Goal: Task Accomplishment & Management: Complete application form

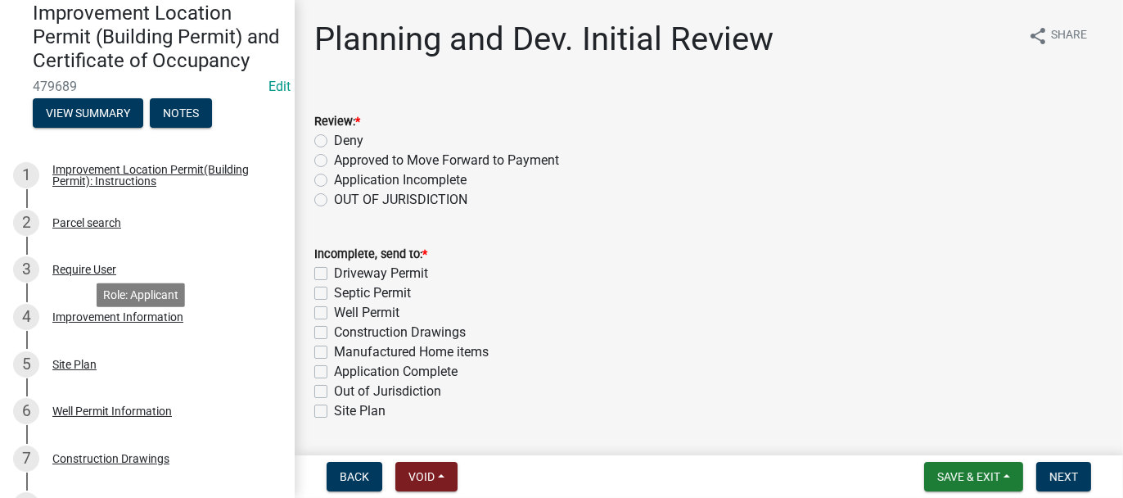
scroll to position [164, 0]
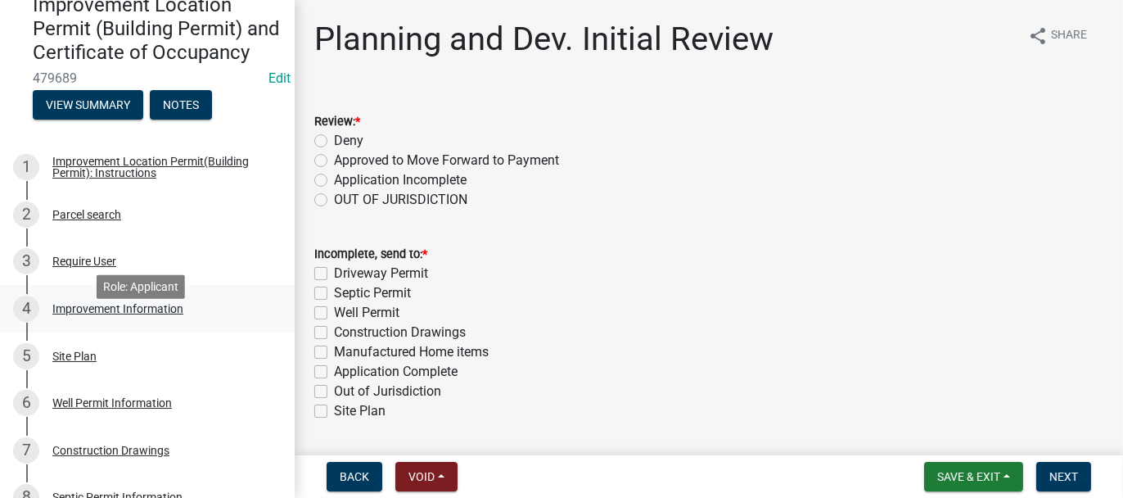
click at [107, 314] on div "Improvement Information" at bounding box center [117, 308] width 131 height 11
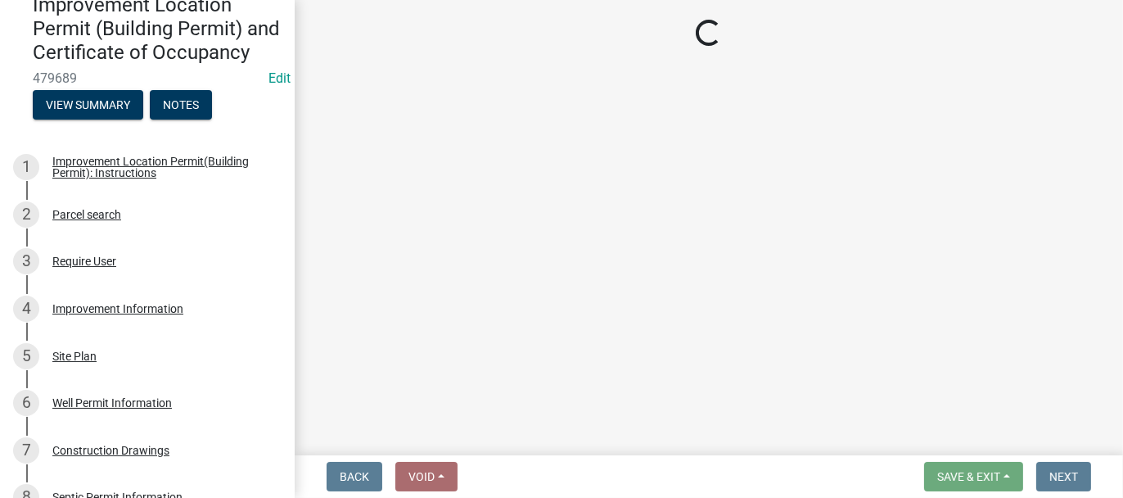
select select "8bbf6709-b682-4859-bc26-bad637e1a2ad"
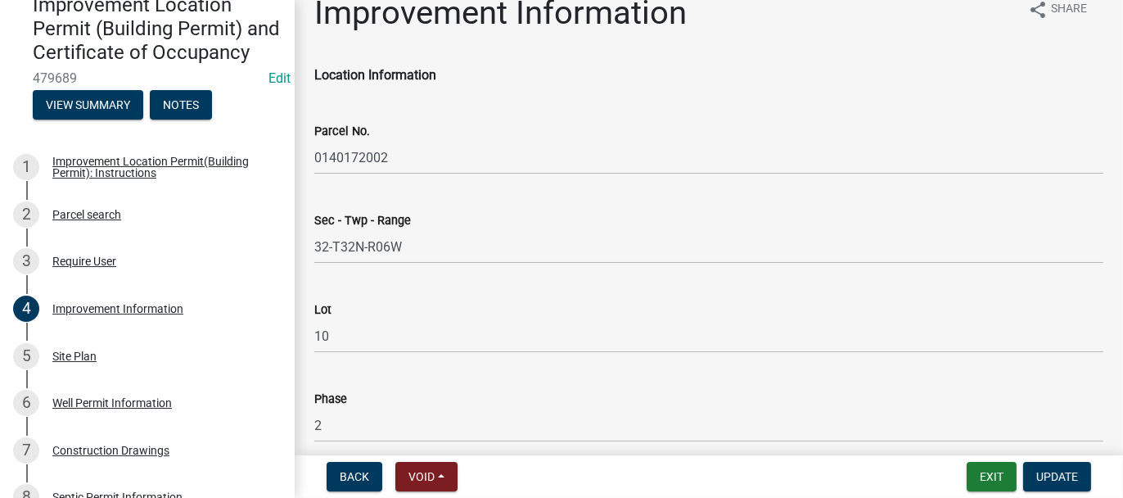
scroll to position [0, 0]
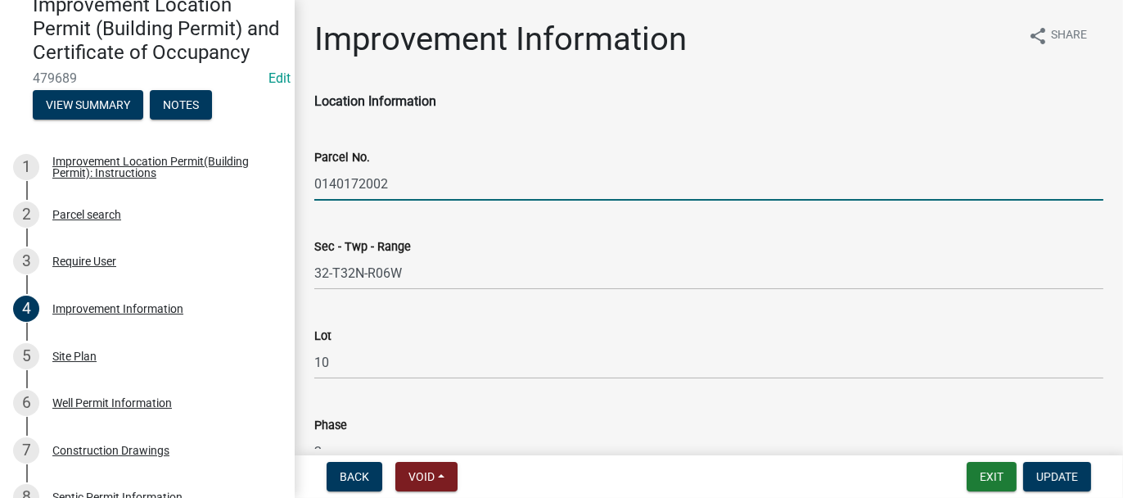
drag, startPoint x: 314, startPoint y: 178, endPoint x: 386, endPoint y: 179, distance: 72.9
click at [386, 179] on input "0140172002" at bounding box center [708, 184] width 789 height 34
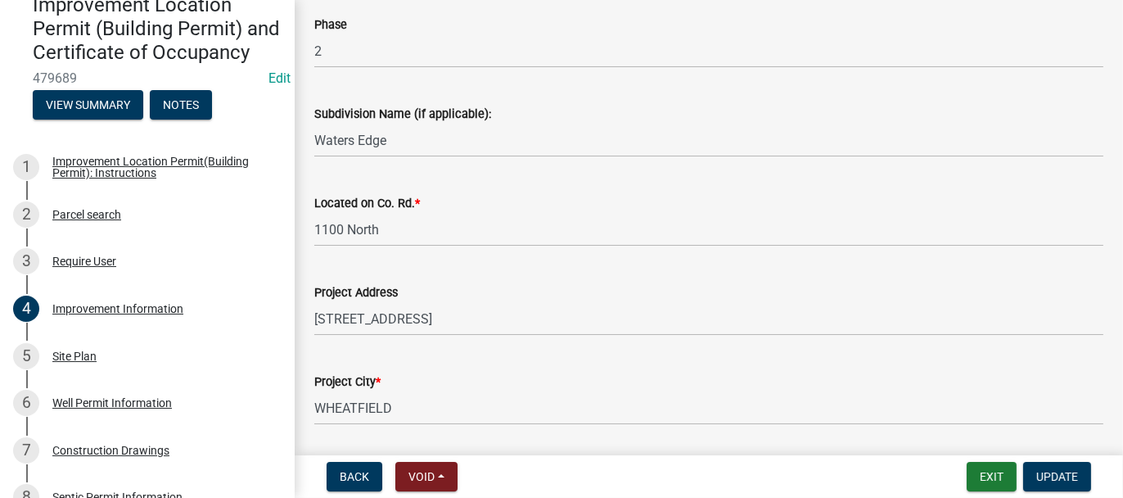
scroll to position [409, 0]
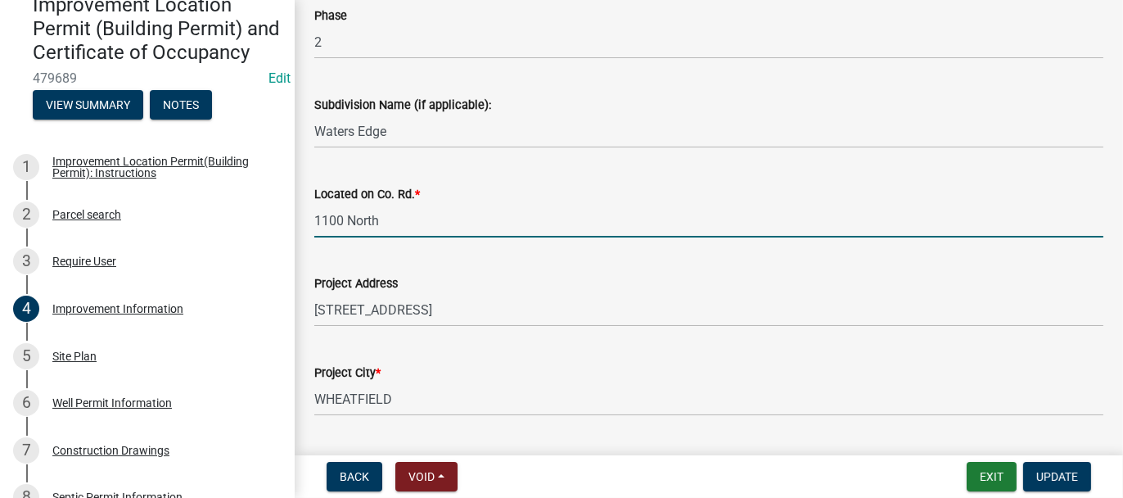
drag, startPoint x: 382, startPoint y: 224, endPoint x: 288, endPoint y: 230, distance: 94.3
click at [288, 230] on div "Improvement Location Permit (Building Permit) and Certificate of Occupancy 4796…" at bounding box center [561, 249] width 1123 height 498
type input "WATERS EDGE DR."
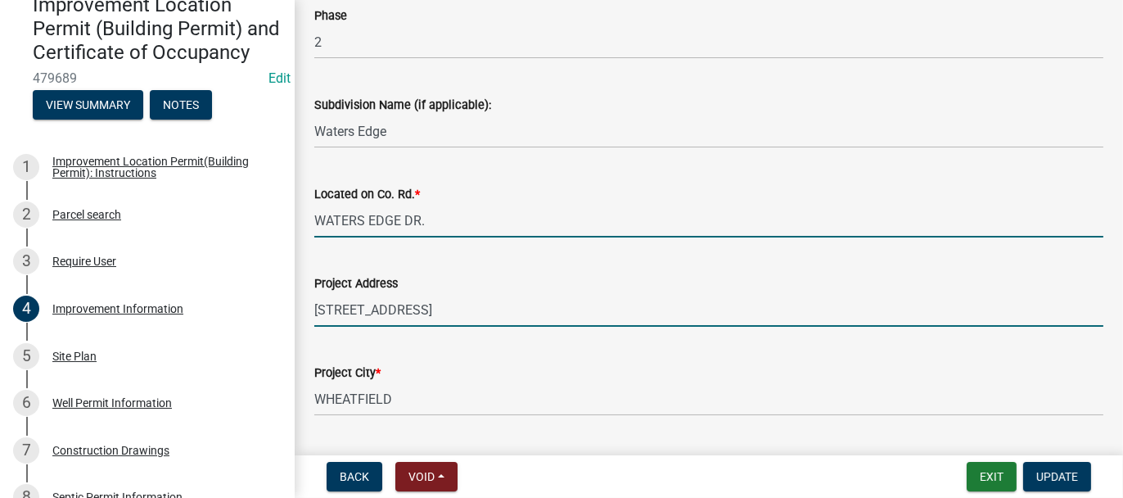
click at [462, 305] on input "[STREET_ADDRESS]" at bounding box center [708, 310] width 789 height 34
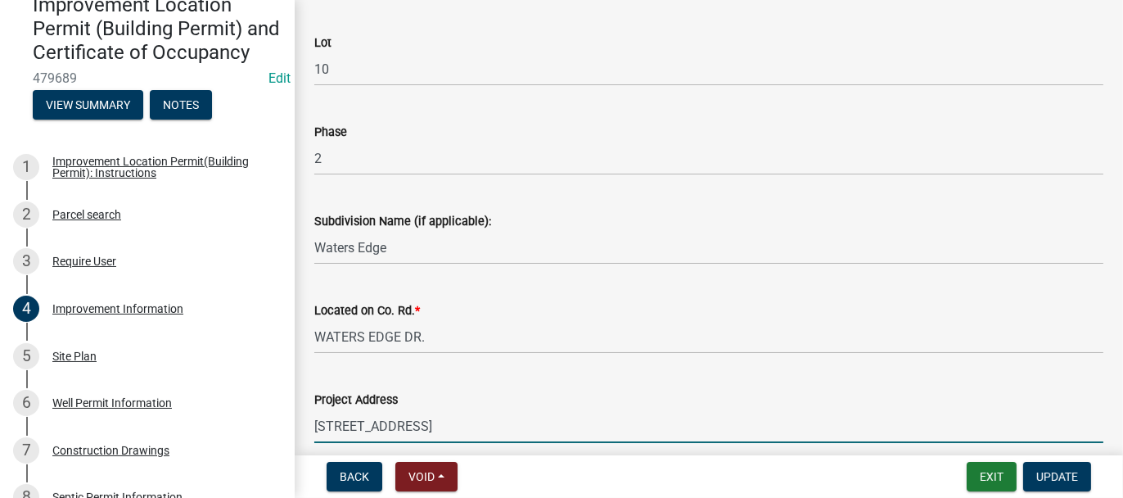
scroll to position [328, 0]
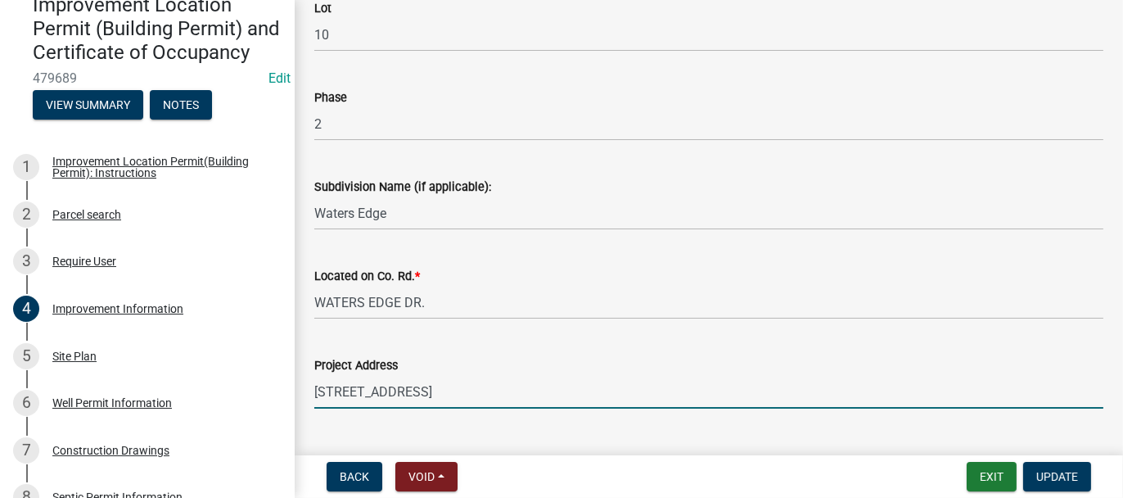
type input "[STREET_ADDRESS]"
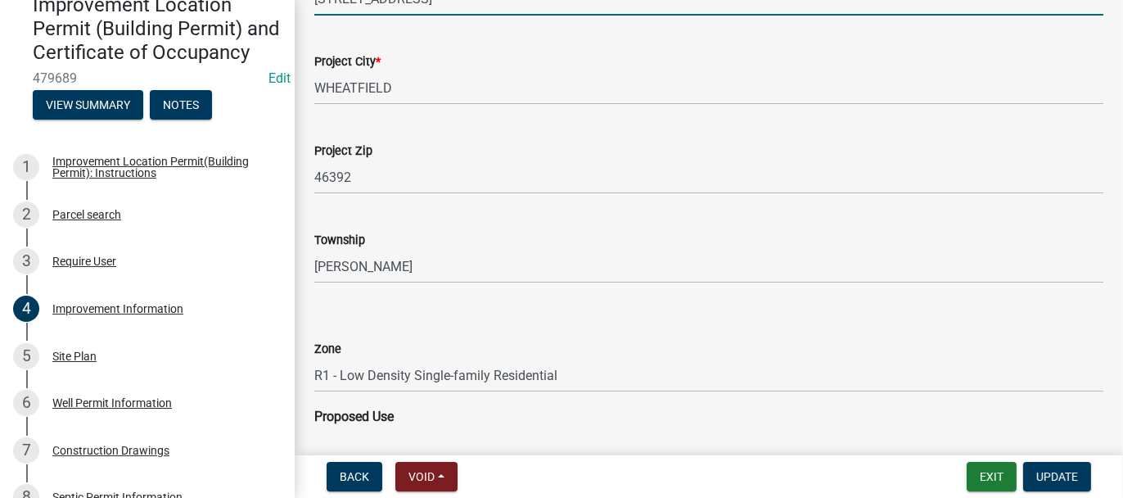
scroll to position [819, 0]
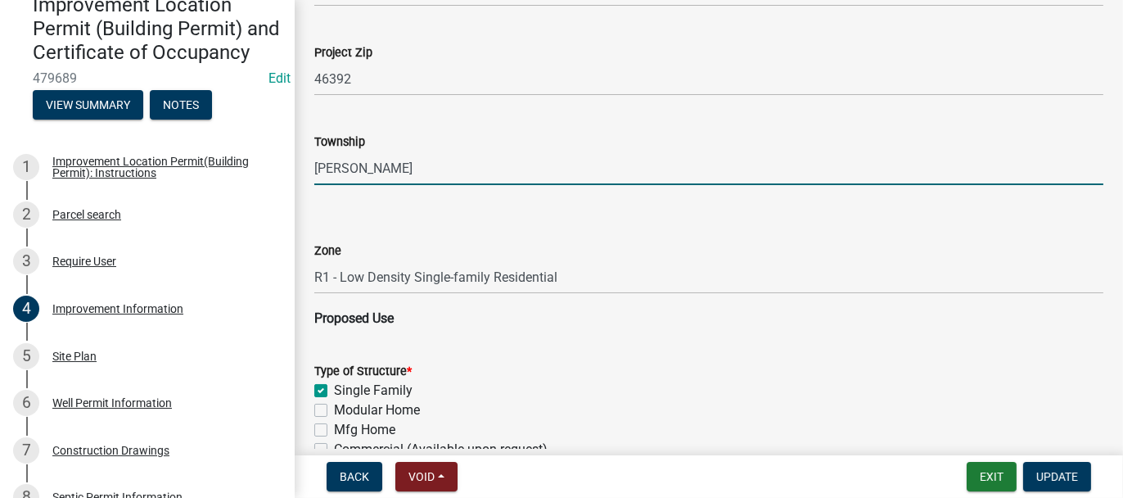
drag, startPoint x: 353, startPoint y: 168, endPoint x: 292, endPoint y: 173, distance: 60.8
click at [292, 173] on div "Improvement Location Permit (Building Permit) and Certificate of Occupancy 4796…" at bounding box center [561, 249] width 1123 height 498
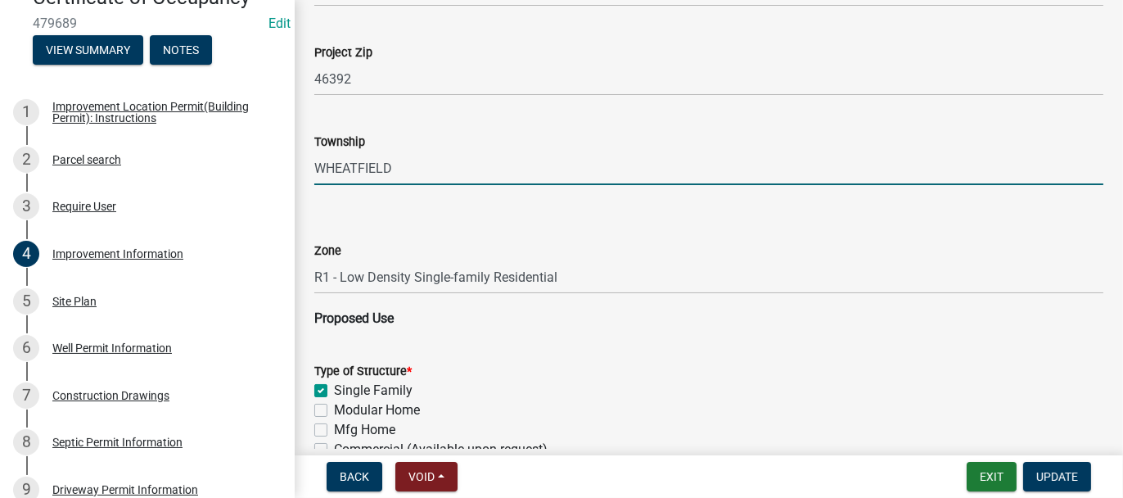
scroll to position [246, 0]
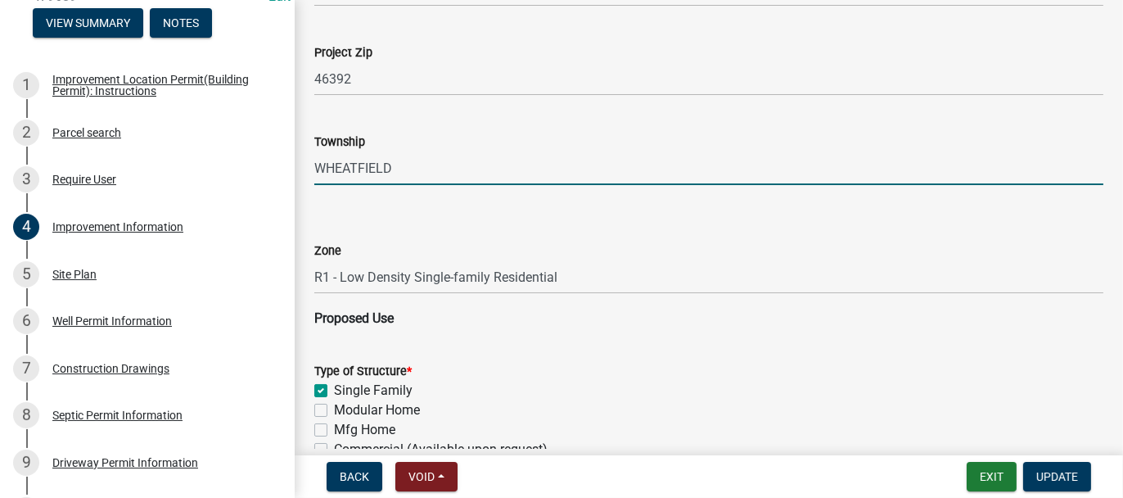
type input "WHEATFIELD"
click at [347, 272] on select "Select Item... CO - Conservation PR - Parks & Recreation A1 - Conservation Agri…" at bounding box center [708, 277] width 789 height 34
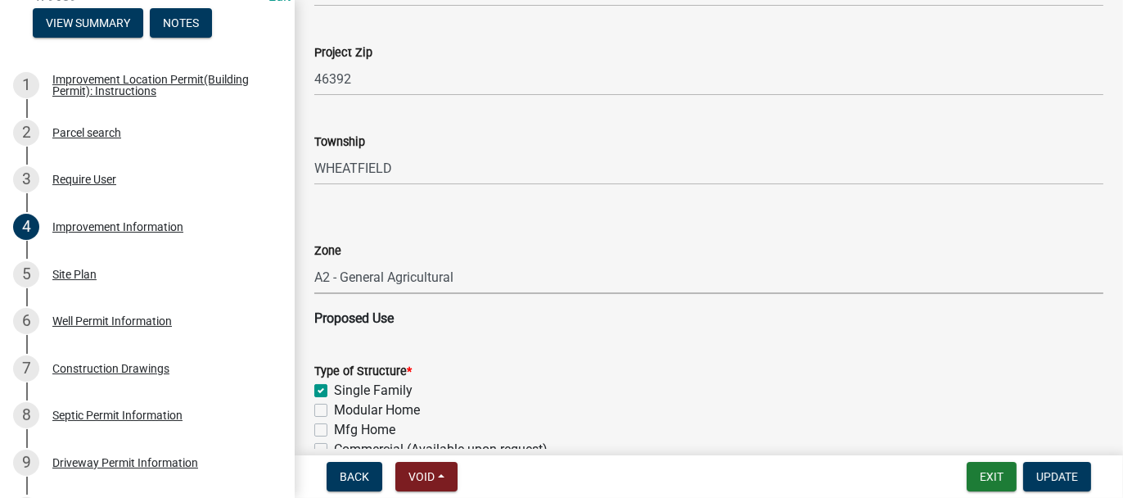
click at [314, 260] on select "Select Item... CO - Conservation PR - Parks & Recreation A1 - Conservation Agri…" at bounding box center [708, 277] width 789 height 34
select select "8223da26-0ac6-488f-81e7-4bb0725dcd0b"
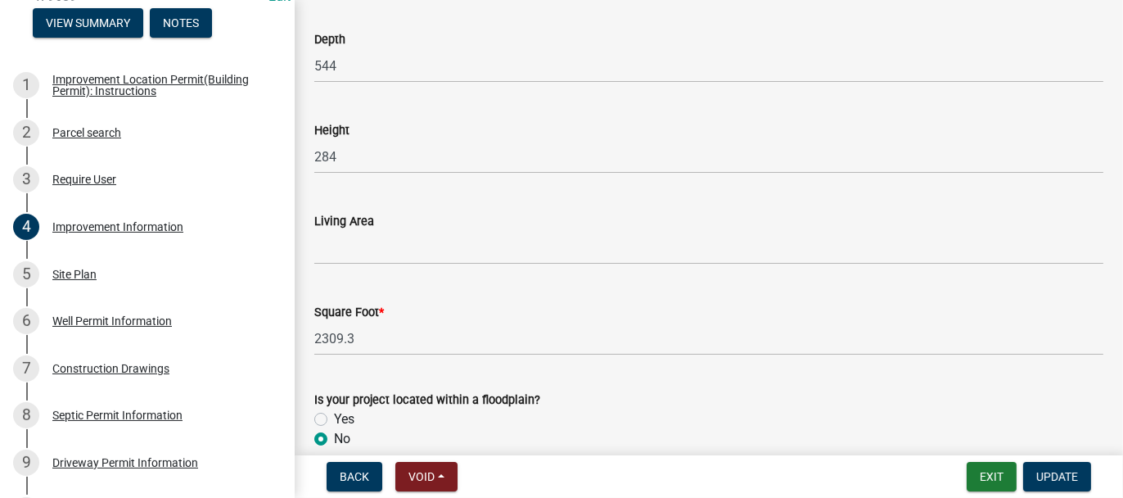
scroll to position [2616, 0]
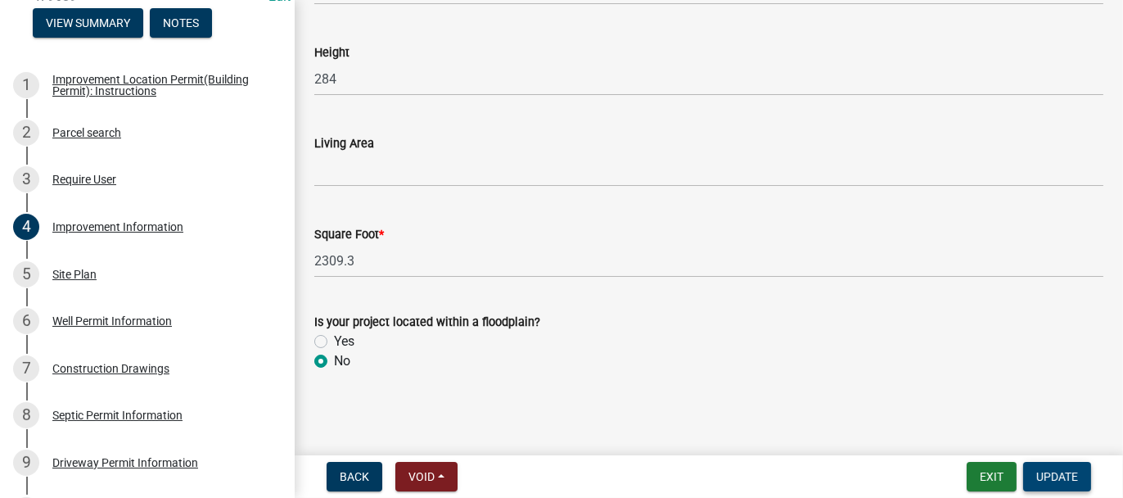
click at [1077, 472] on span "Update" at bounding box center [1058, 476] width 42 height 13
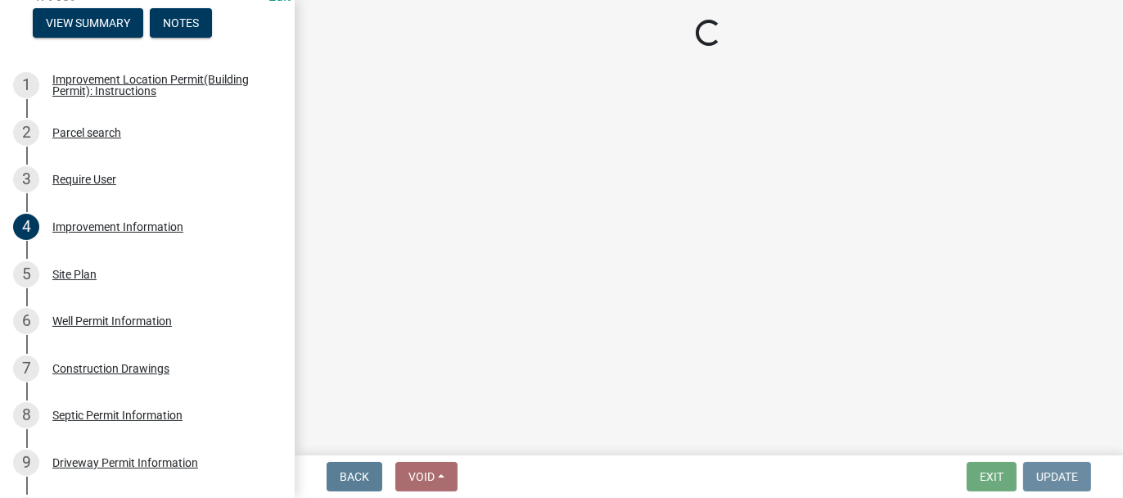
scroll to position [0, 0]
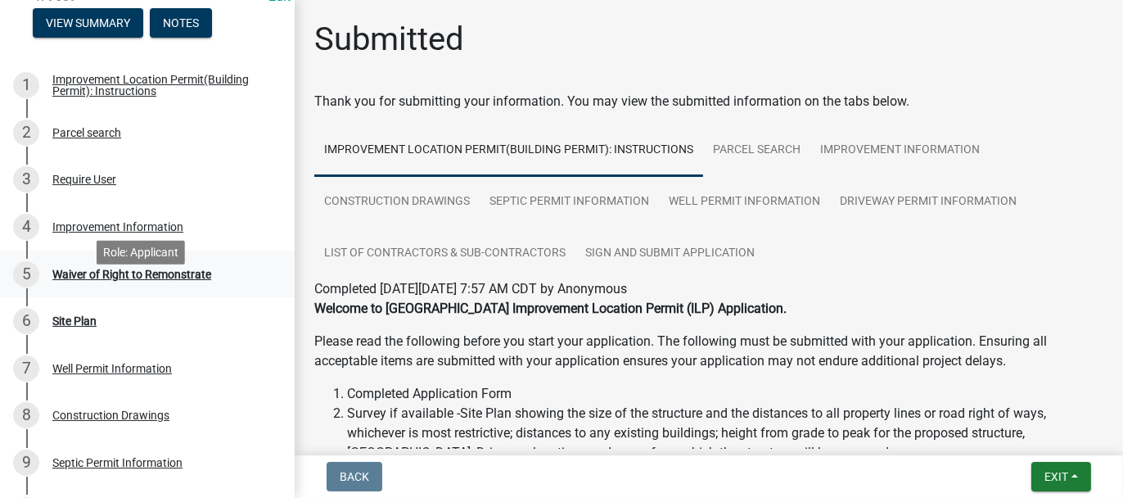
click at [88, 280] on div "Waiver of Right to Remonstrate" at bounding box center [131, 274] width 159 height 11
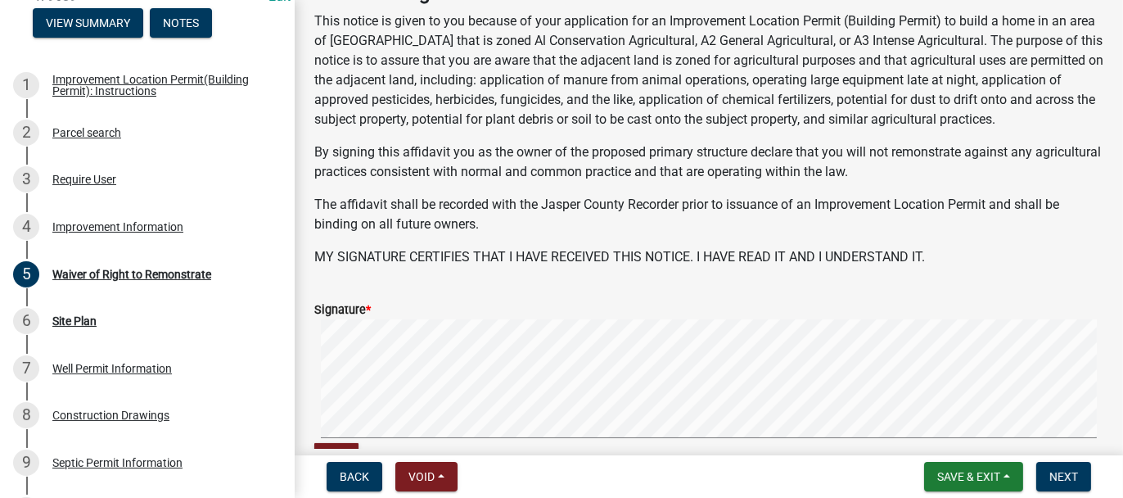
scroll to position [233, 0]
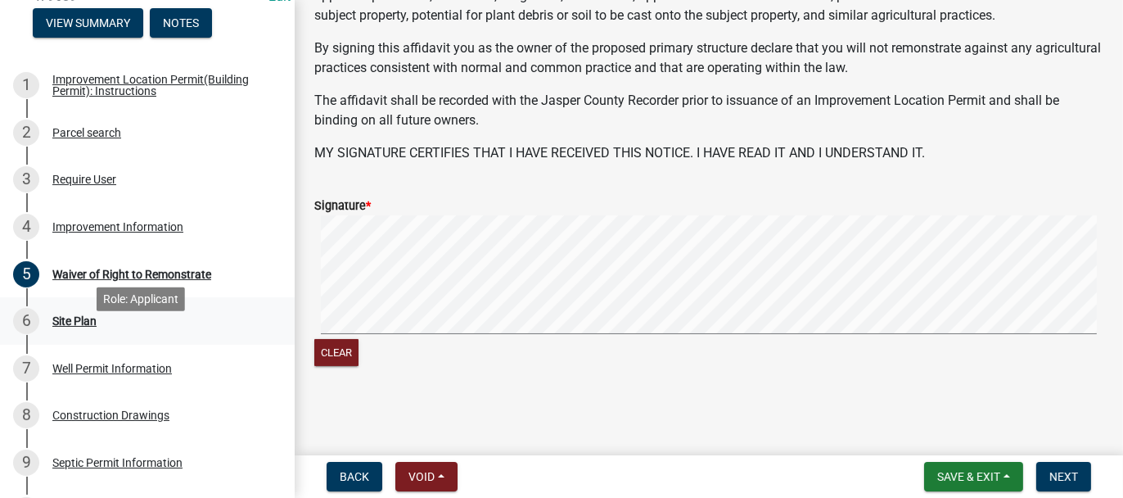
click at [66, 327] on div "Site Plan" at bounding box center [74, 320] width 44 height 11
click at [75, 327] on div "Site Plan" at bounding box center [74, 320] width 44 height 11
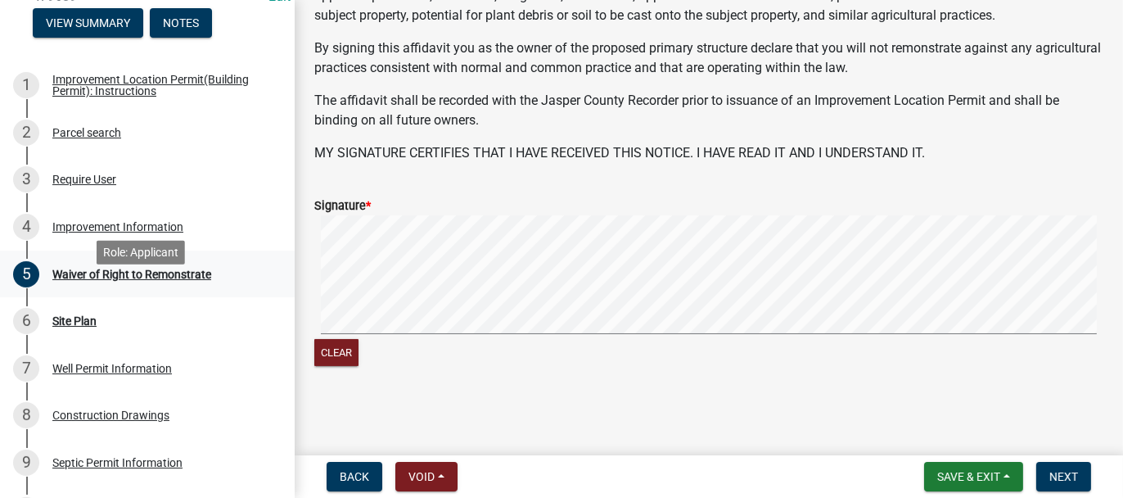
click at [142, 280] on div "Waiver of Right to Remonstrate" at bounding box center [131, 274] width 159 height 11
click at [323, 340] on div "Clear" at bounding box center [708, 292] width 789 height 155
click at [1060, 468] on button "Next" at bounding box center [1064, 476] width 55 height 29
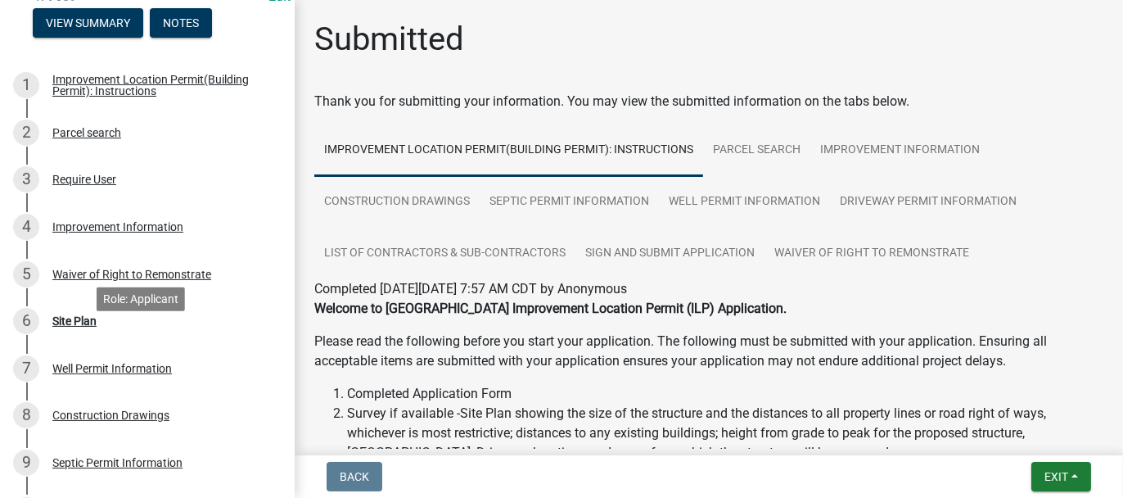
click at [61, 327] on div "Site Plan" at bounding box center [74, 320] width 44 height 11
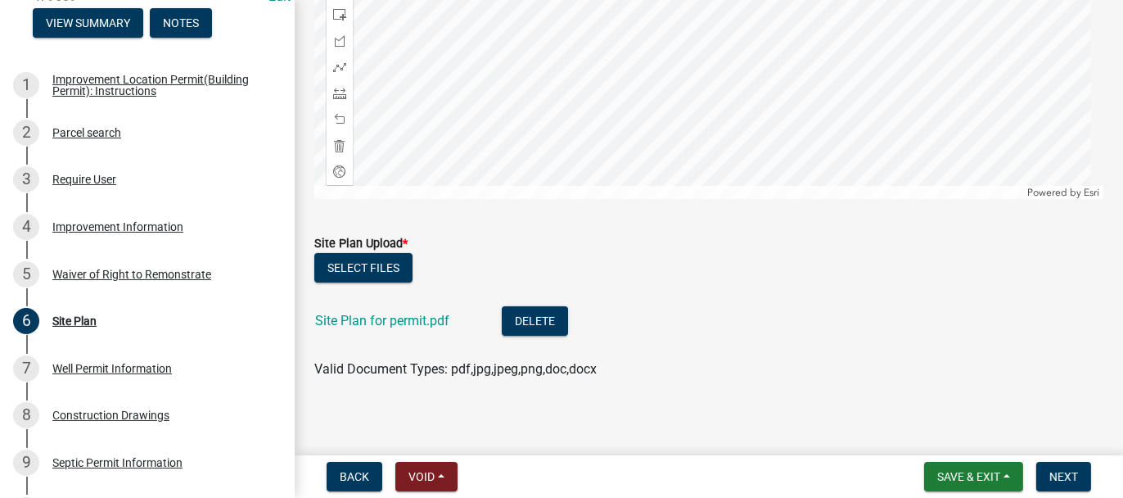
scroll to position [422, 0]
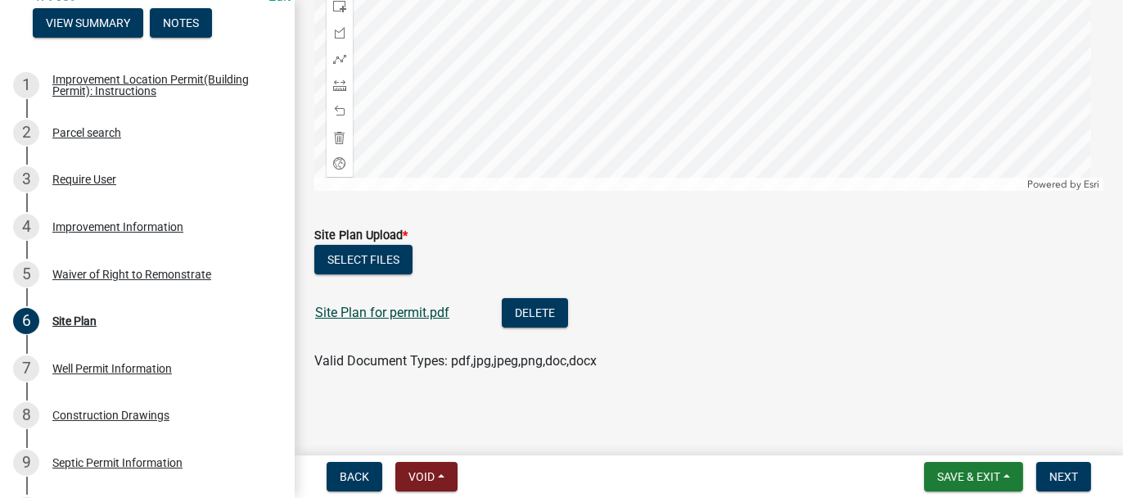
click at [362, 310] on link "Site Plan for permit.pdf" at bounding box center [382, 313] width 134 height 16
click at [1064, 481] on span "Next" at bounding box center [1064, 476] width 29 height 13
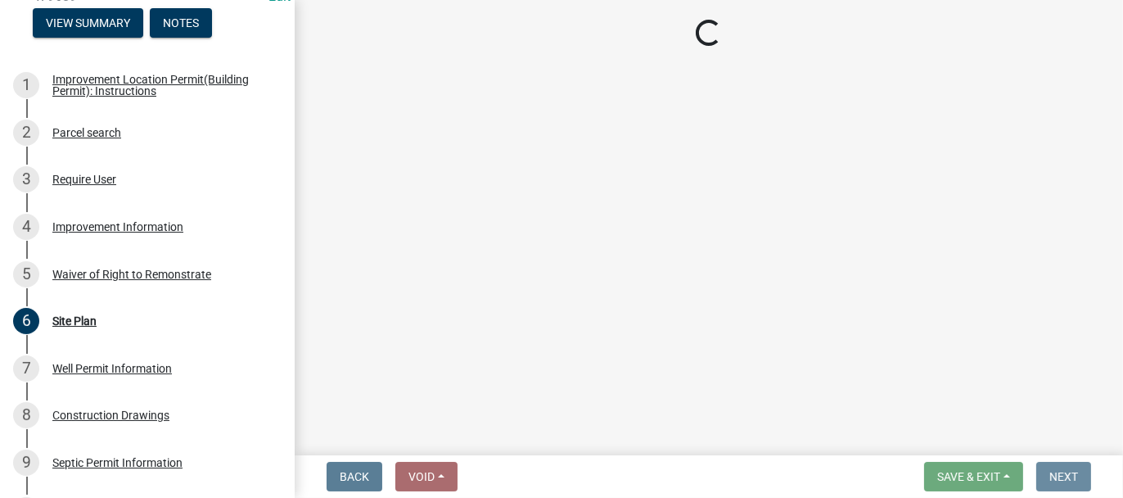
scroll to position [0, 0]
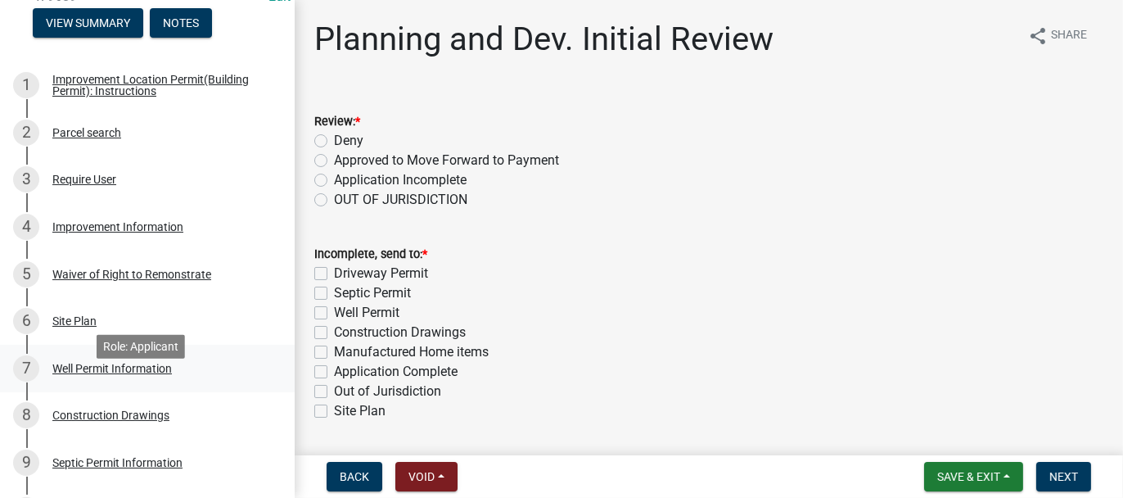
click at [112, 374] on div "Well Permit Information" at bounding box center [112, 368] width 120 height 11
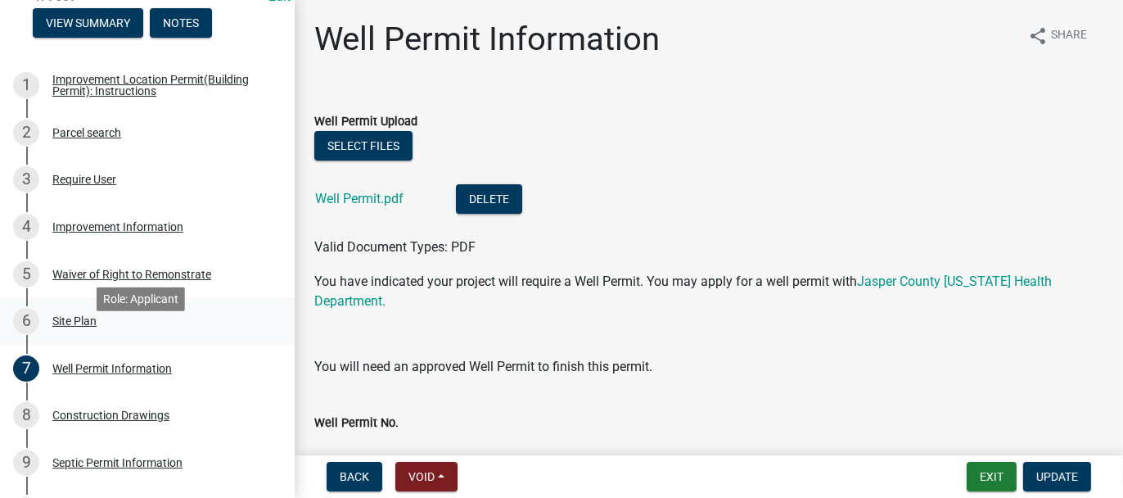
click at [78, 327] on div "Site Plan" at bounding box center [74, 320] width 44 height 11
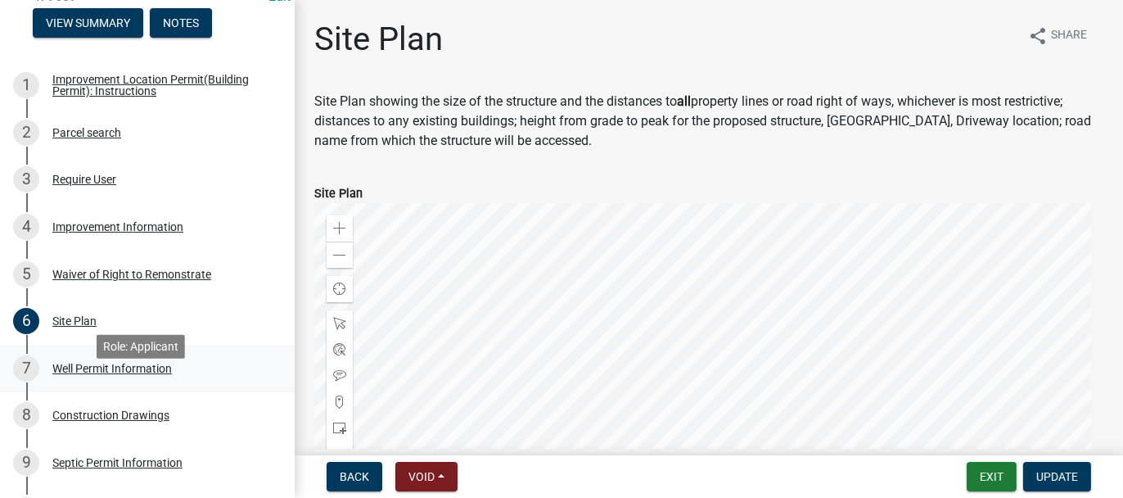
click at [71, 374] on div "Well Permit Information" at bounding box center [112, 368] width 120 height 11
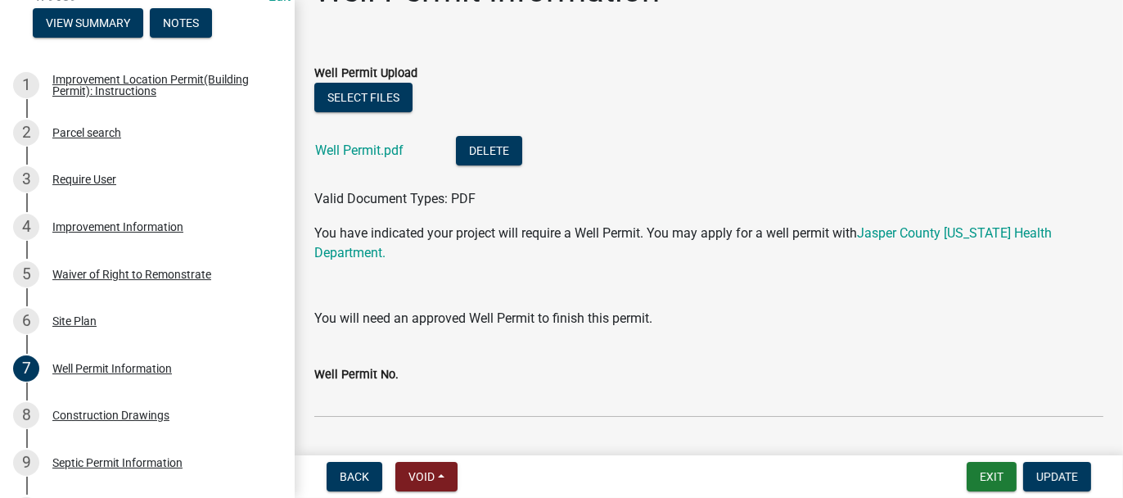
scroll to position [93, 0]
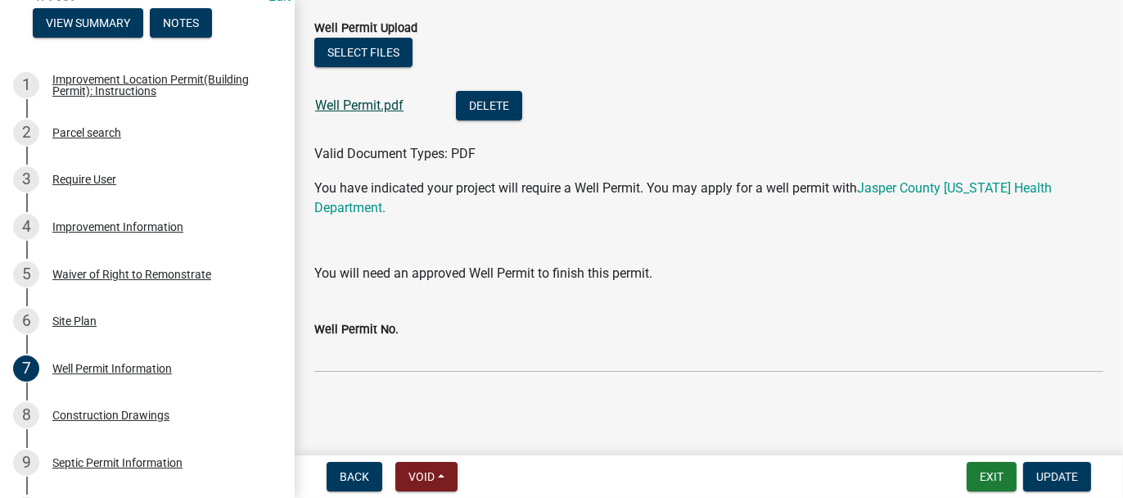
click at [348, 101] on link "Well Permit.pdf" at bounding box center [359, 105] width 88 height 16
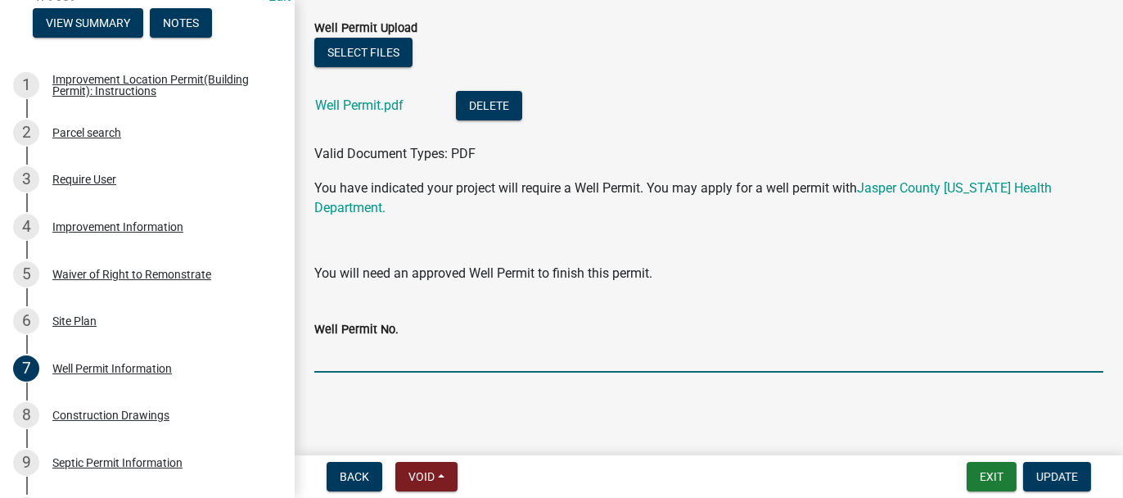
click at [357, 359] on input "Well Permit No." at bounding box center [708, 356] width 789 height 34
type input "25055"
click at [1054, 479] on span "Update" at bounding box center [1058, 476] width 42 height 13
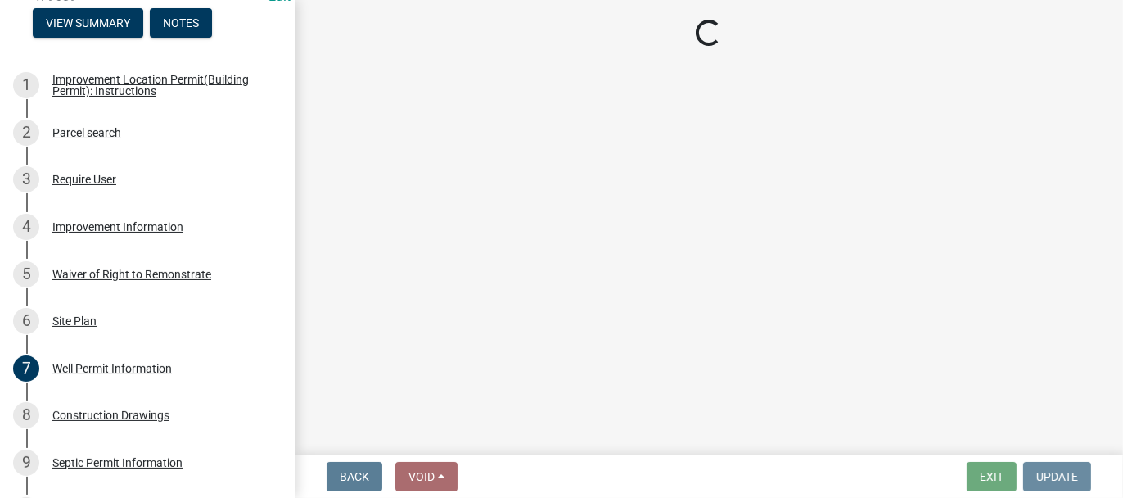
scroll to position [0, 0]
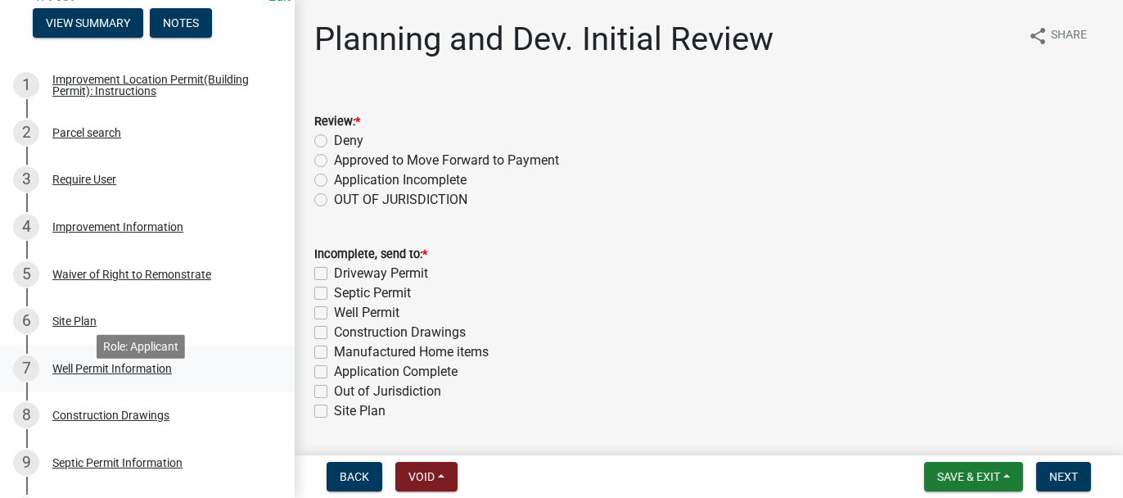
click at [92, 374] on div "Well Permit Information" at bounding box center [112, 368] width 120 height 11
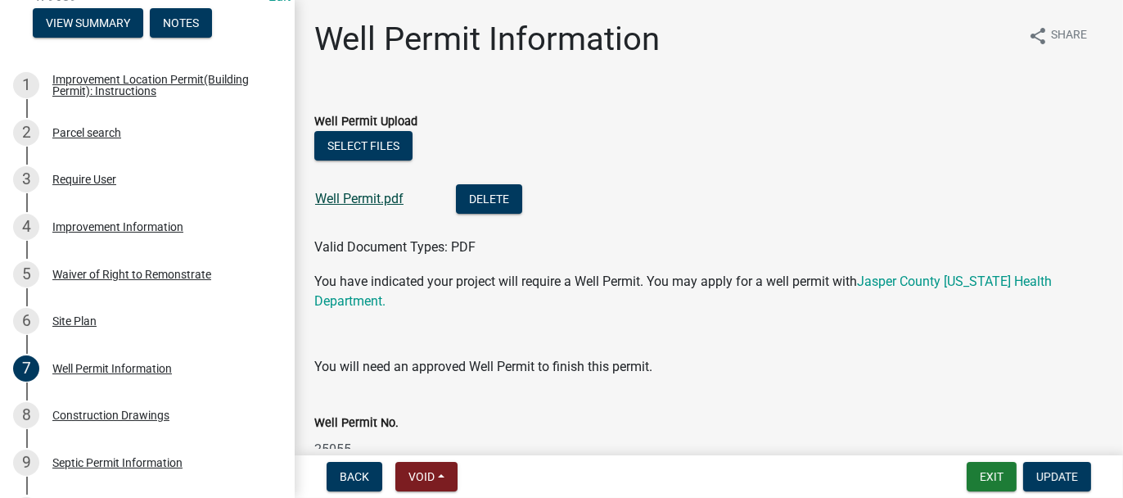
click at [359, 200] on link "Well Permit.pdf" at bounding box center [359, 199] width 88 height 16
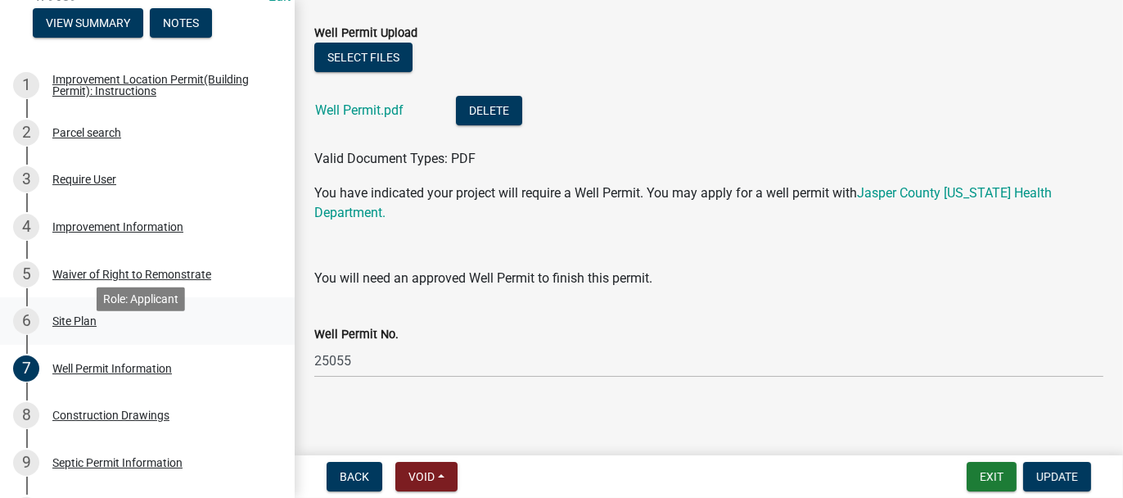
scroll to position [93, 0]
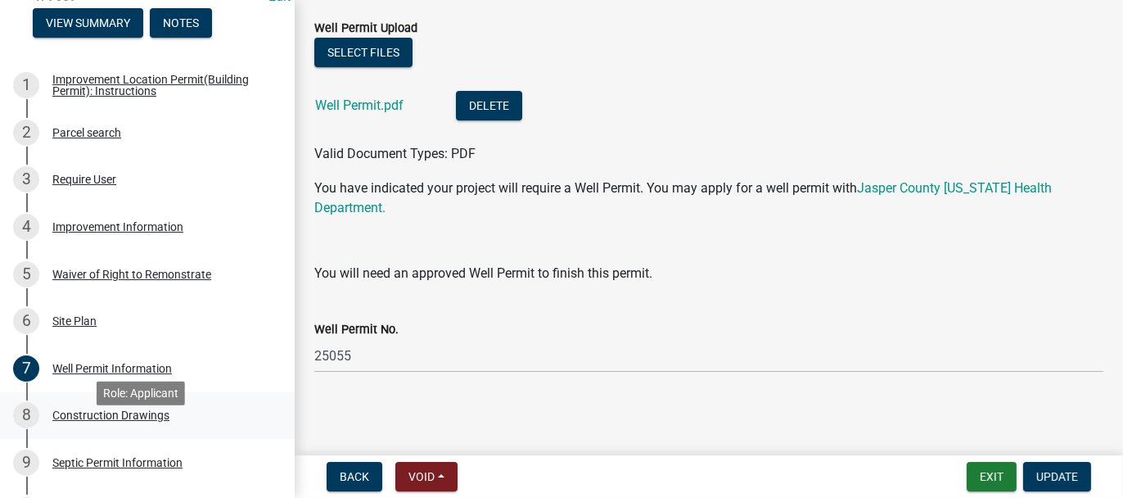
click at [66, 421] on div "Construction Drawings" at bounding box center [110, 414] width 117 height 11
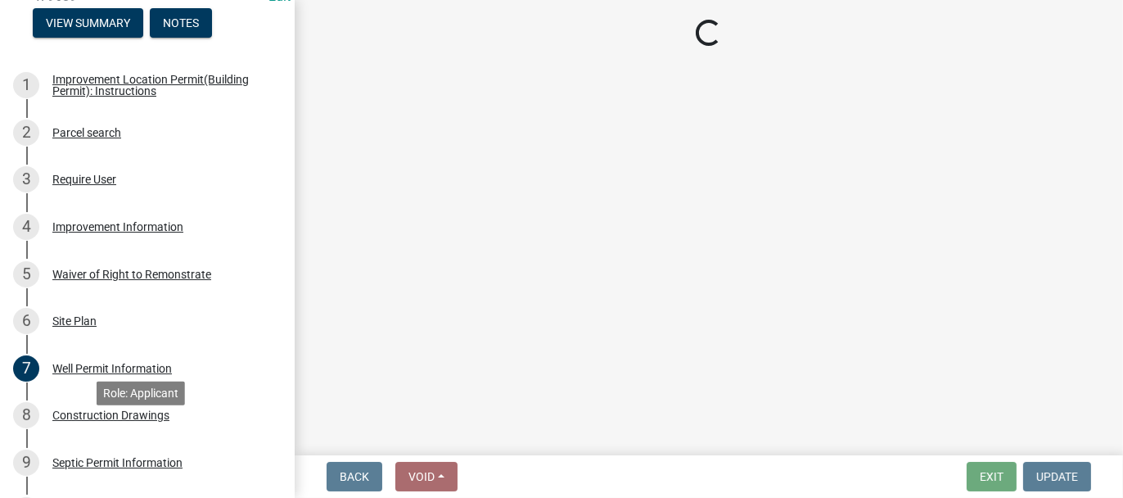
scroll to position [0, 0]
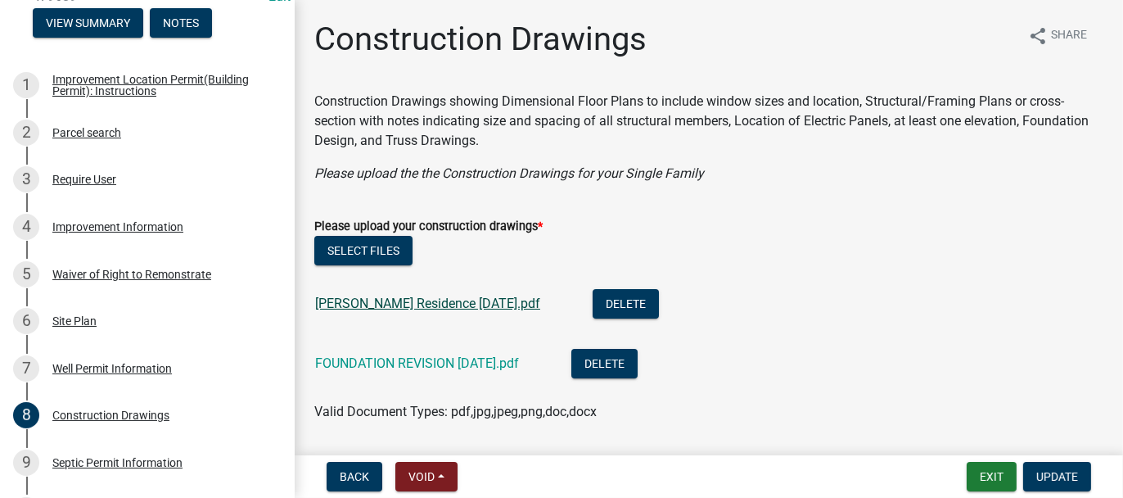
click at [421, 308] on link "[PERSON_NAME] Residence [DATE].pdf" at bounding box center [427, 304] width 225 height 16
click at [333, 354] on div "FOUNDATION REVISION [DATE].pdf" at bounding box center [430, 366] width 230 height 34
click at [329, 356] on link "FOUNDATION REVISION [DATE].pdf" at bounding box center [417, 363] width 204 height 16
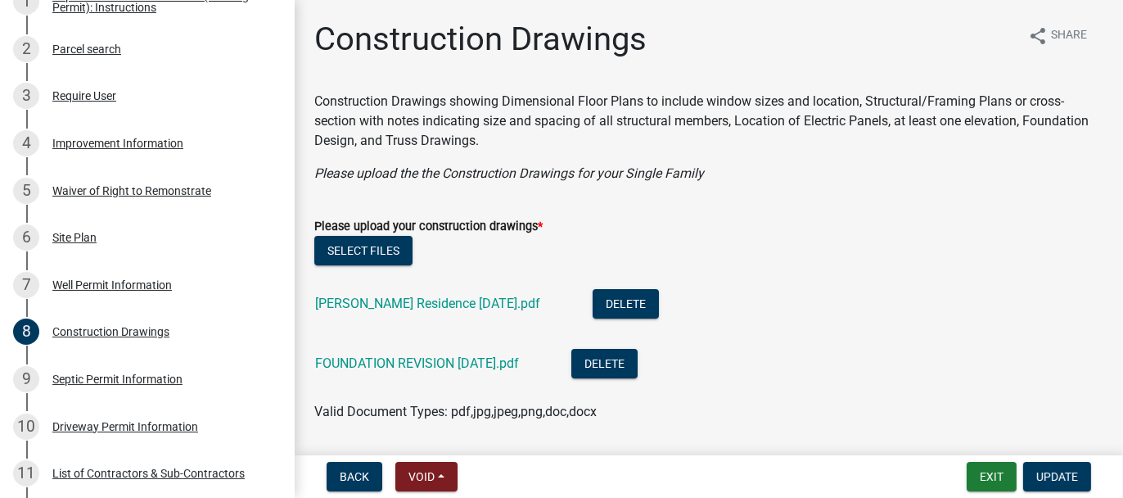
scroll to position [409, 0]
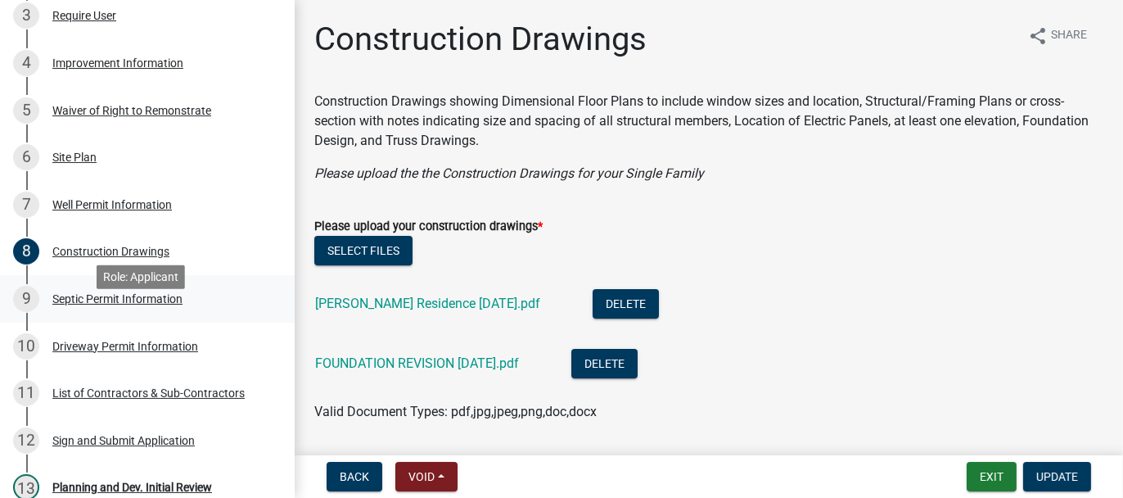
click at [79, 305] on div "Septic Permit Information" at bounding box center [117, 298] width 130 height 11
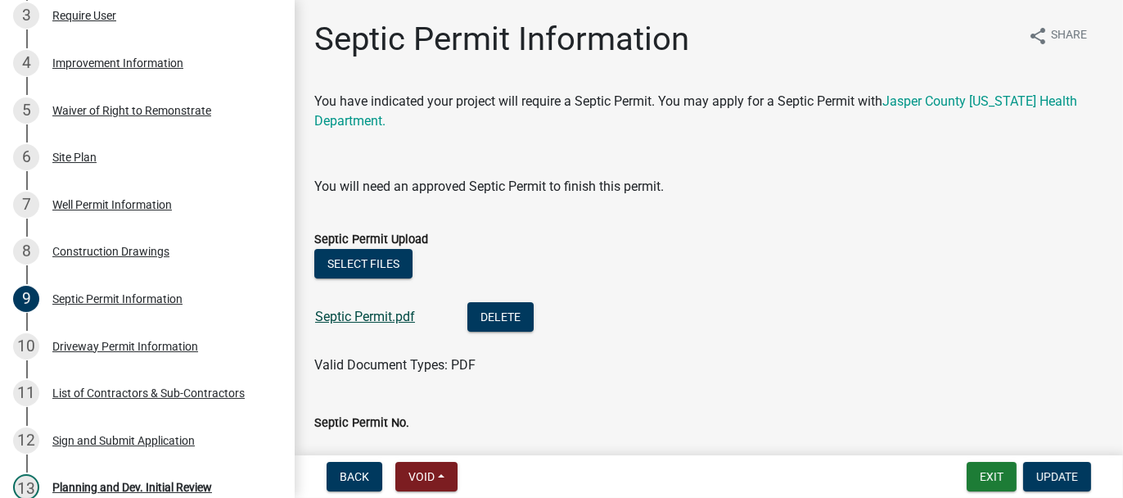
click at [350, 312] on link "Septic Permit.pdf" at bounding box center [365, 317] width 100 height 16
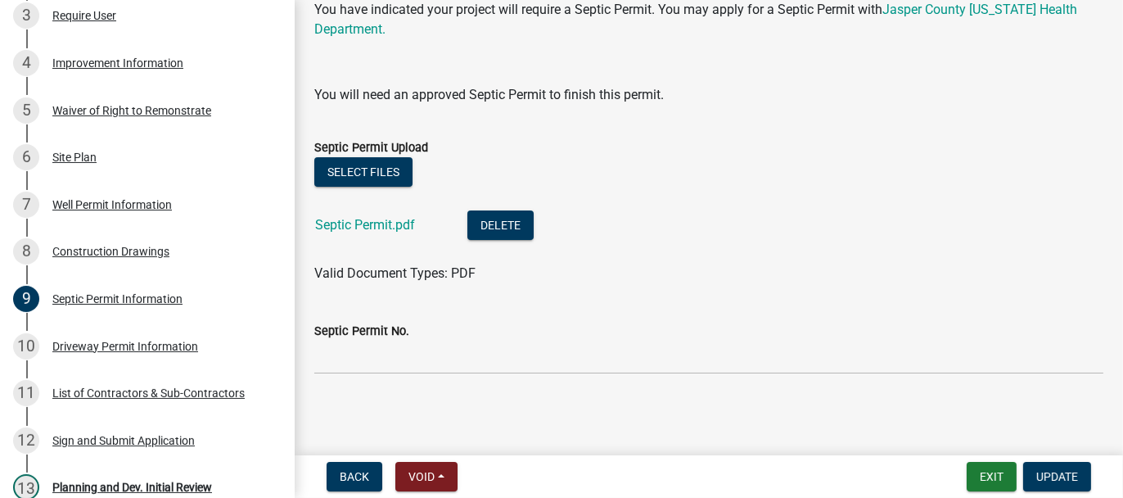
scroll to position [93, 0]
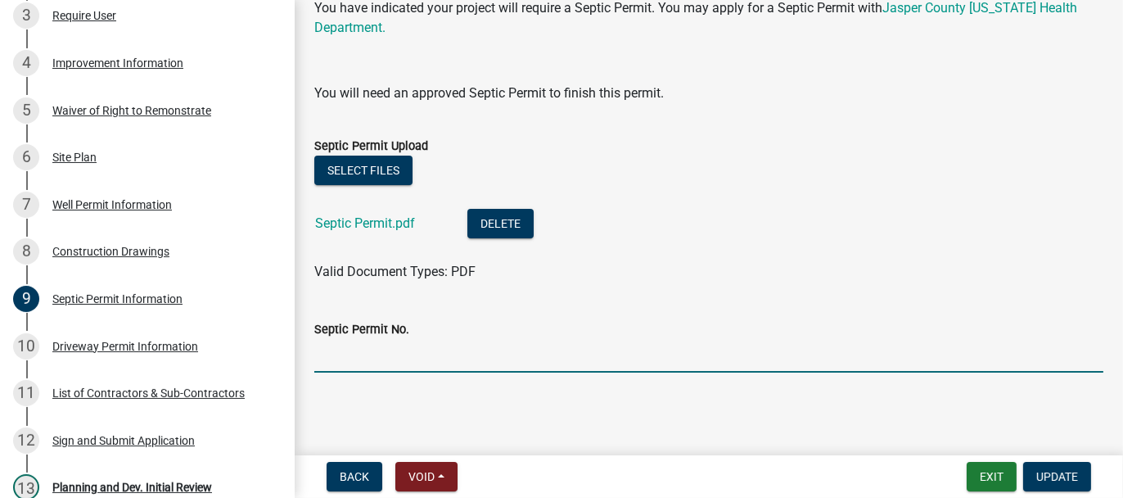
click at [327, 349] on input "Septic Permit No." at bounding box center [708, 356] width 789 height 34
type input "25078"
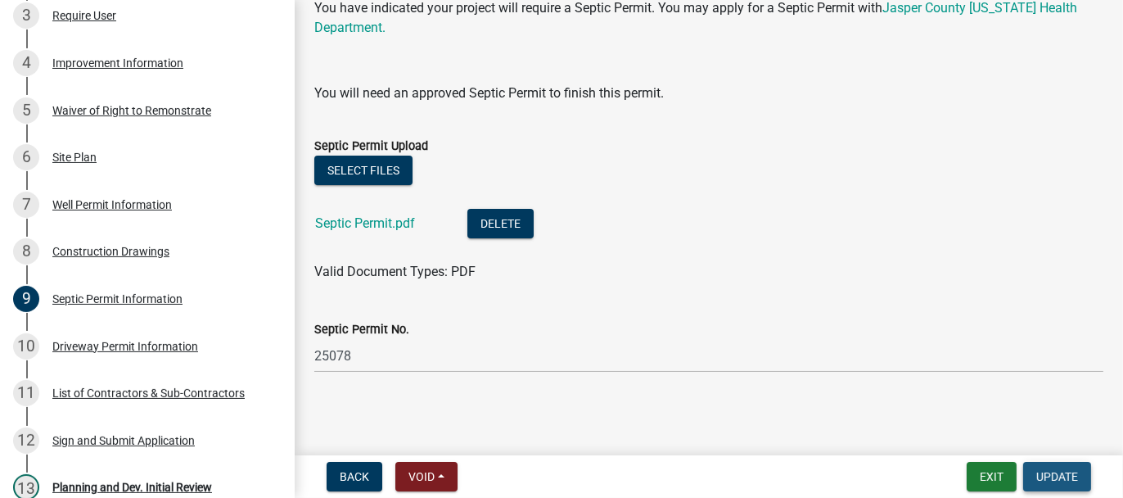
click at [1046, 480] on span "Update" at bounding box center [1058, 476] width 42 height 13
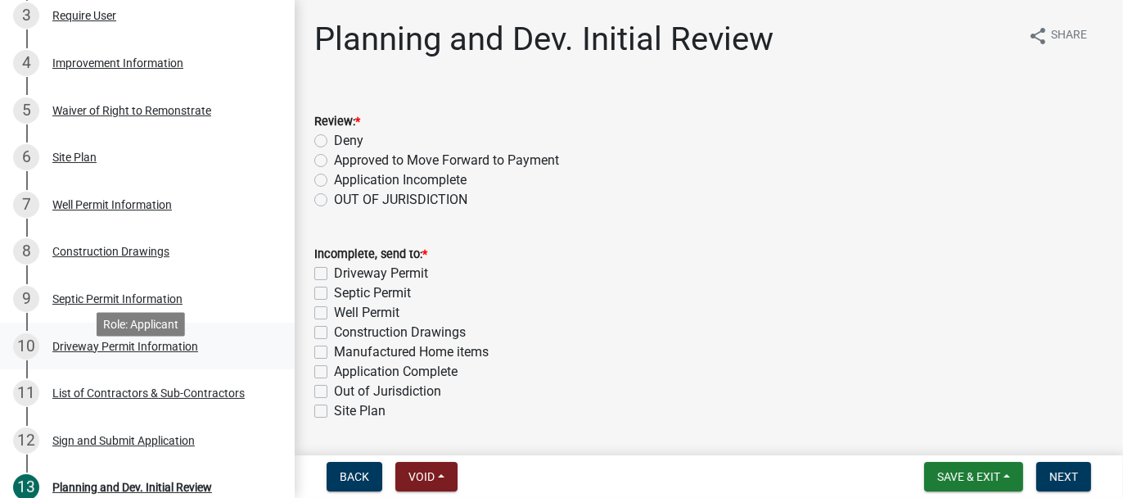
click at [63, 352] on div "Driveway Permit Information" at bounding box center [125, 346] width 146 height 11
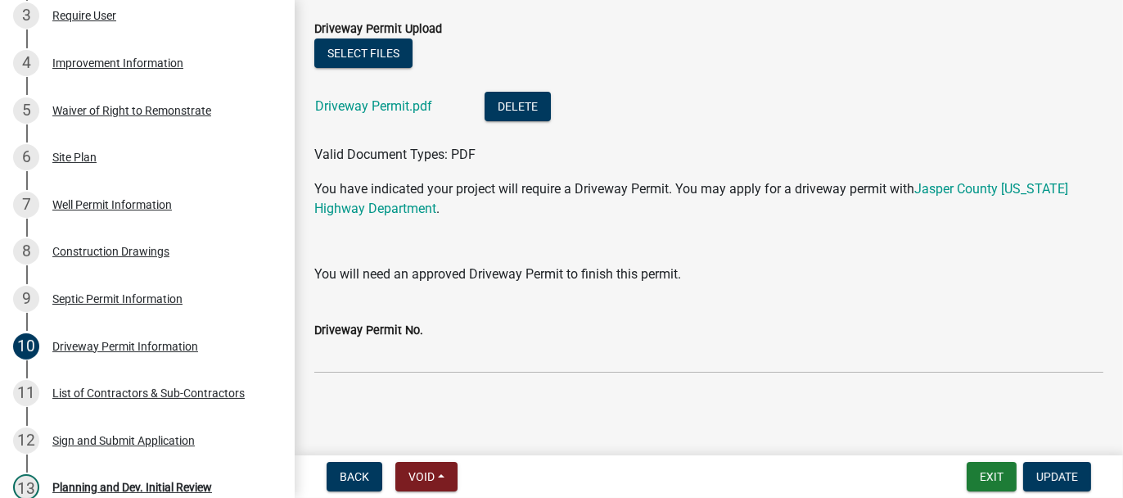
scroll to position [93, 0]
click at [343, 106] on link "Driveway Permit.pdf" at bounding box center [373, 105] width 117 height 16
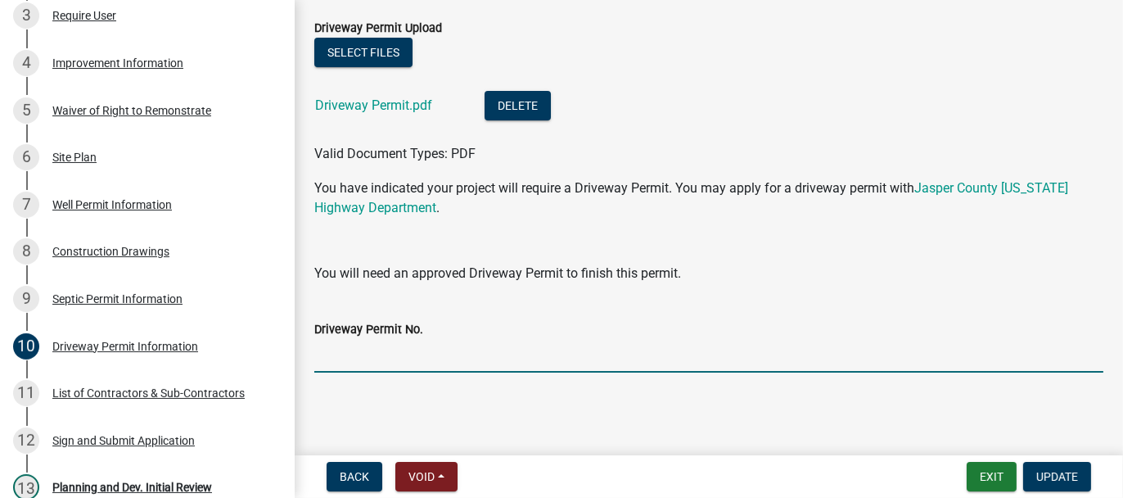
click at [373, 361] on input "Driveway Permit No." at bounding box center [708, 356] width 789 height 34
type input "1147"
click at [1062, 475] on span "Update" at bounding box center [1058, 476] width 42 height 13
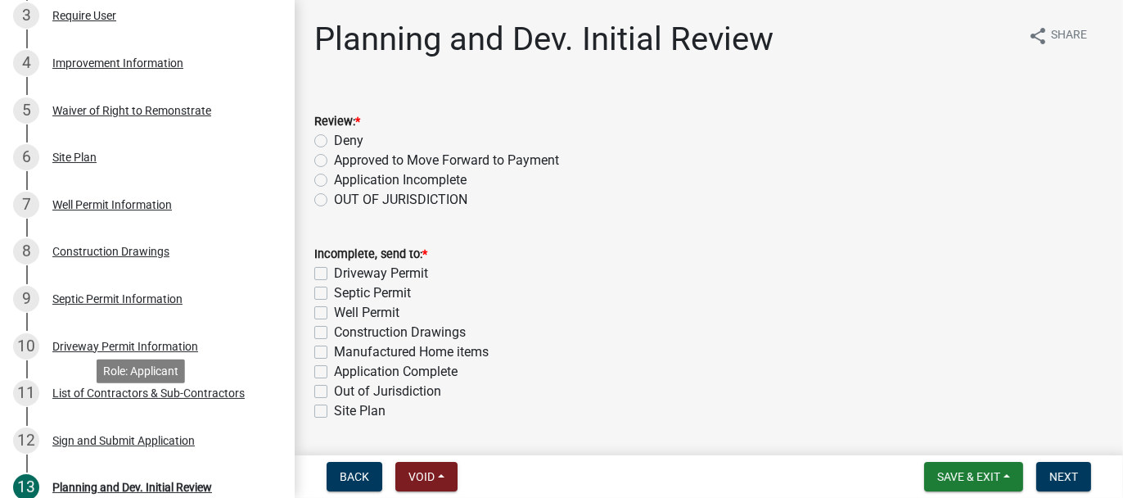
click at [147, 399] on div "List of Contractors & Sub-Contractors" at bounding box center [148, 392] width 192 height 11
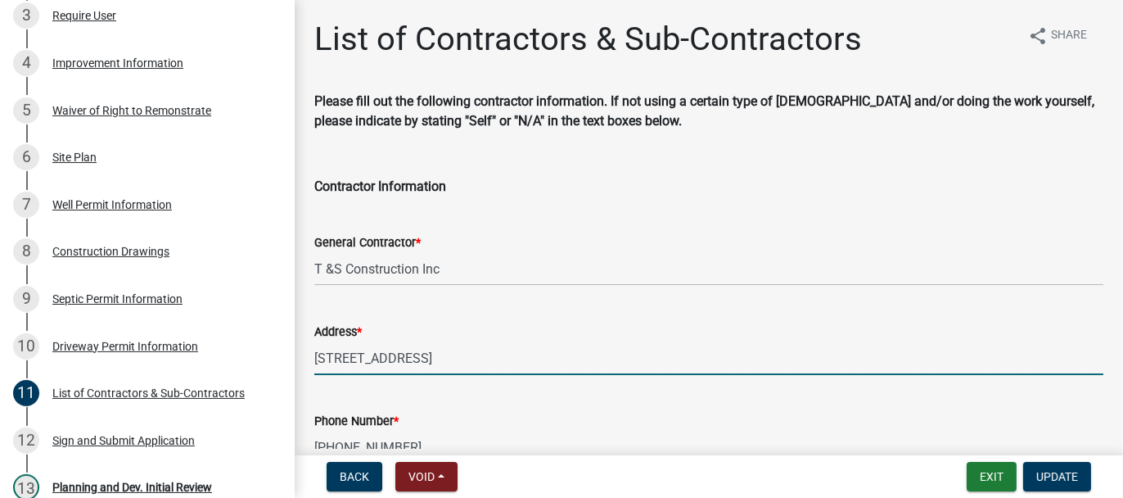
drag, startPoint x: 314, startPoint y: 355, endPoint x: 532, endPoint y: 373, distance: 218.5
click at [532, 373] on input "[STREET_ADDRESS]" at bounding box center [708, 358] width 789 height 34
click at [705, 409] on div "Phone Number * [PHONE_NUMBER]" at bounding box center [708, 426] width 789 height 76
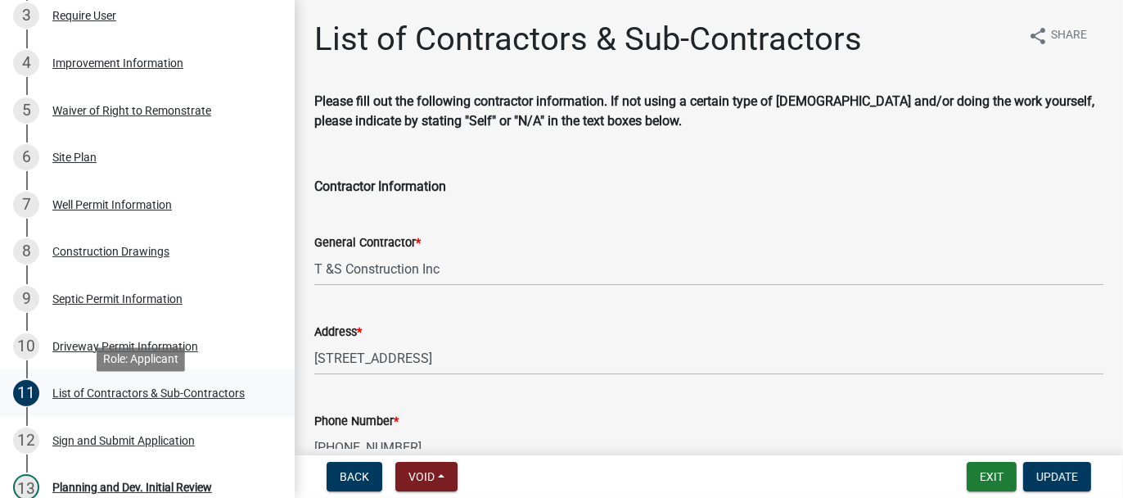
scroll to position [491, 0]
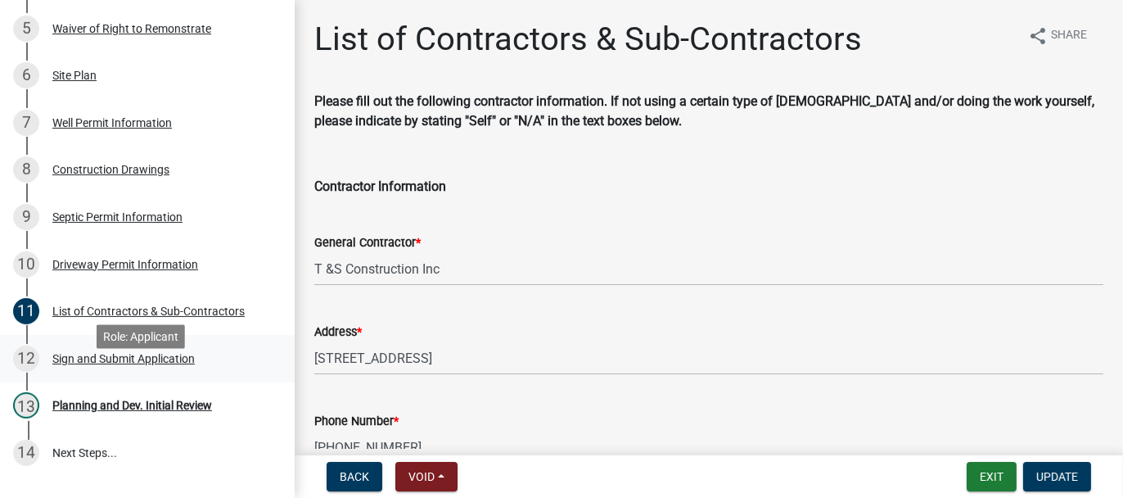
click at [59, 364] on div "Sign and Submit Application" at bounding box center [123, 358] width 142 height 11
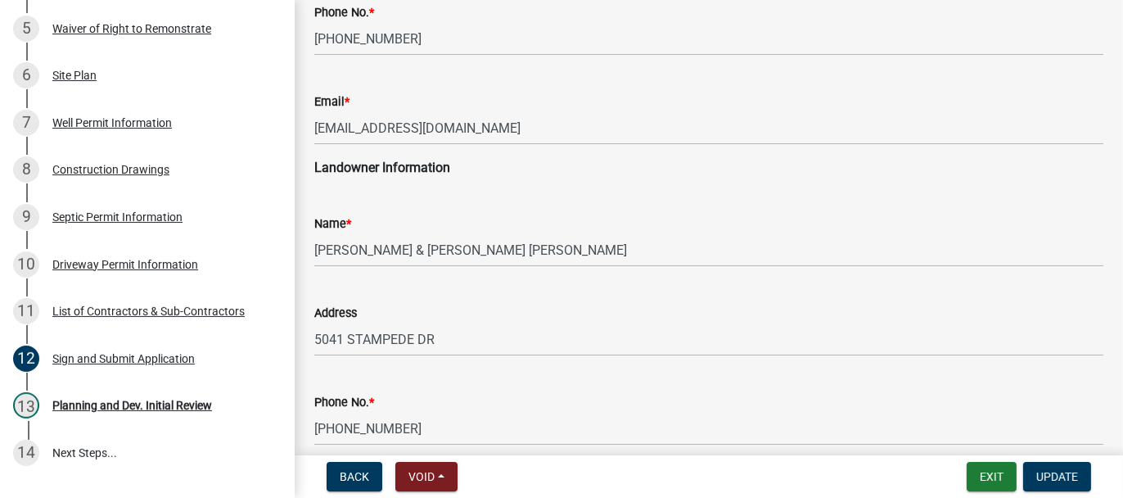
scroll to position [328, 0]
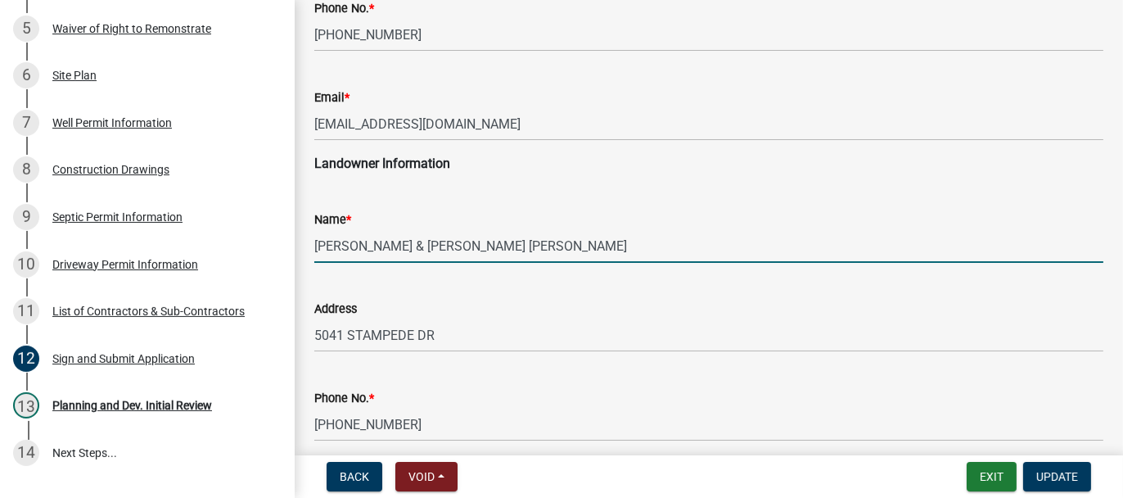
drag, startPoint x: 317, startPoint y: 242, endPoint x: 381, endPoint y: 251, distance: 64.4
click at [381, 251] on input "[PERSON_NAME] & [PERSON_NAME] [PERSON_NAME]" at bounding box center [708, 246] width 789 height 34
click at [498, 243] on input "[PERSON_NAME] & [PERSON_NAME] [PERSON_NAME]" at bounding box center [708, 246] width 789 height 34
paste input "[PERSON_NAME],"
type input "[PERSON_NAME] & [PERSON_NAME]"
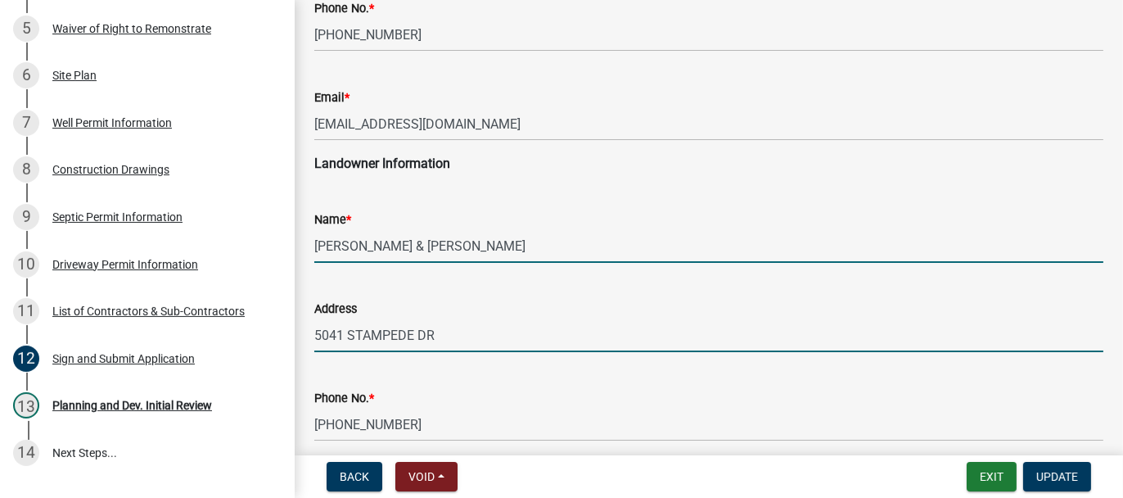
click at [438, 335] on input "5041 STAMPEDE DR" at bounding box center [708, 336] width 789 height 34
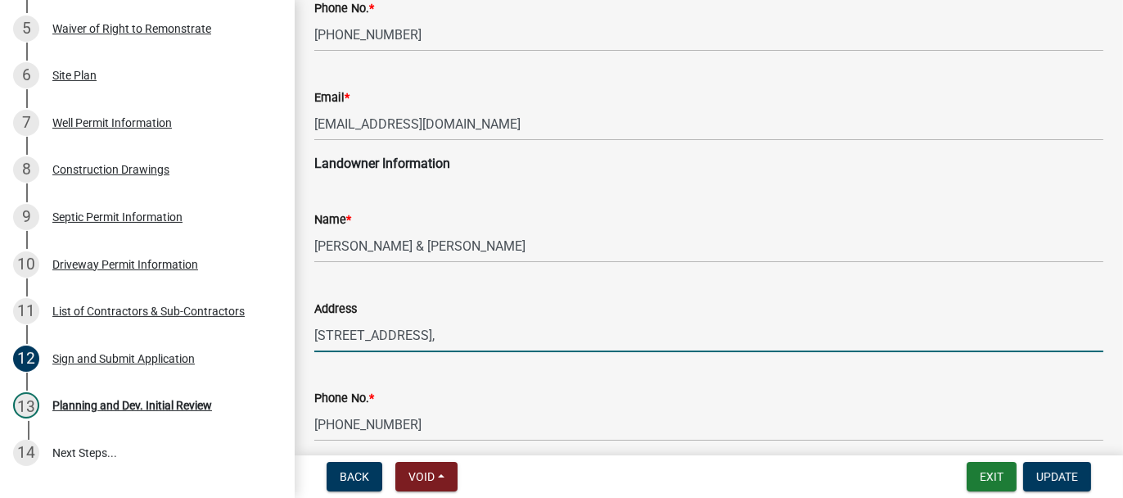
paste input "EL PASO"
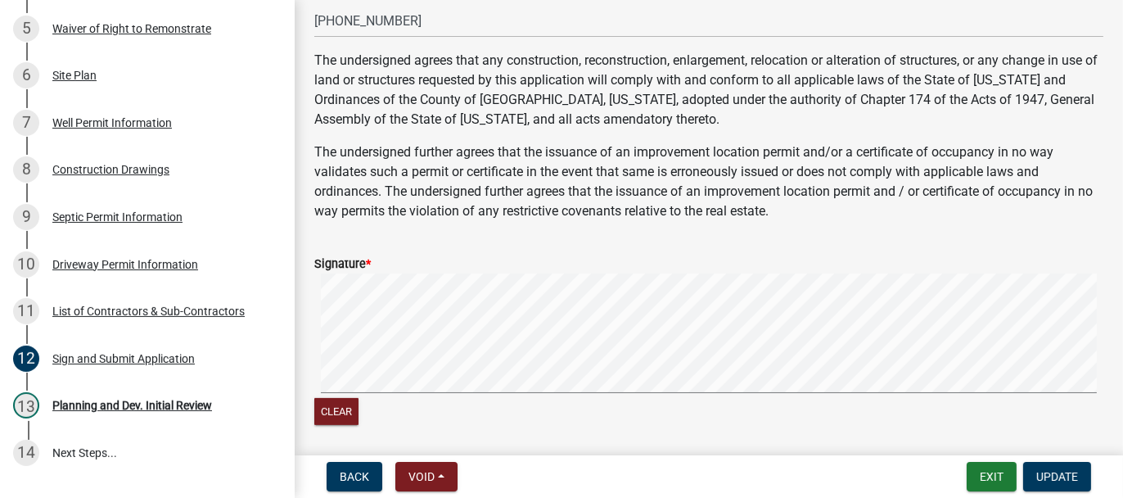
scroll to position [819, 0]
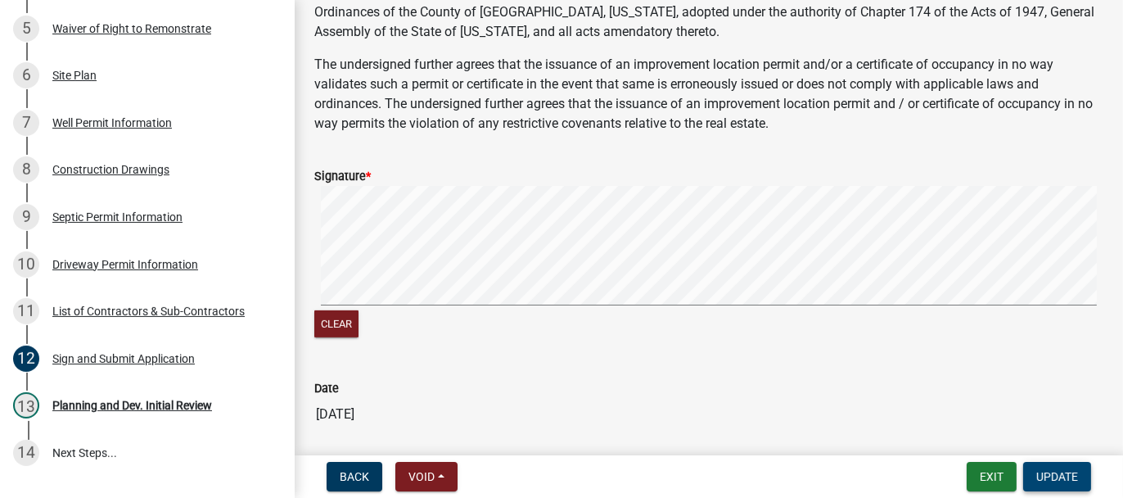
type input "[STREET_ADDRESS]"
click at [1060, 475] on span "Update" at bounding box center [1058, 476] width 42 height 13
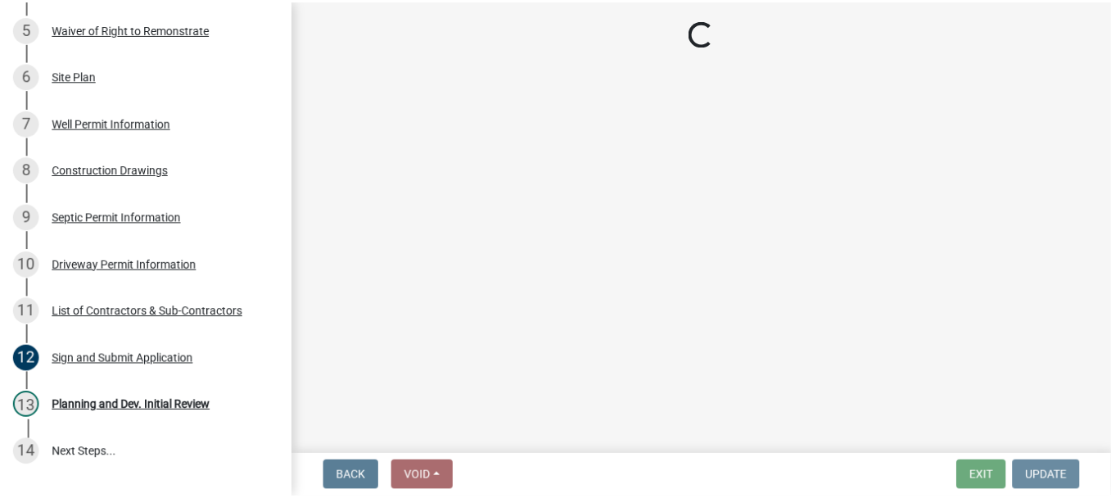
scroll to position [0, 0]
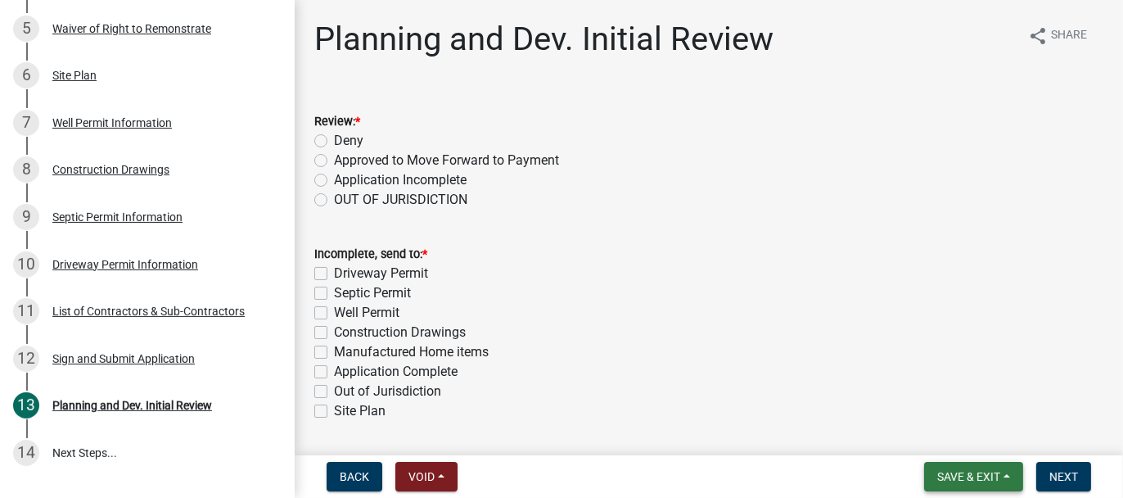
click at [960, 484] on button "Save & Exit" at bounding box center [973, 476] width 99 height 29
click at [950, 445] on button "Save & Exit" at bounding box center [957, 433] width 131 height 39
